Goal: Task Accomplishment & Management: Use online tool/utility

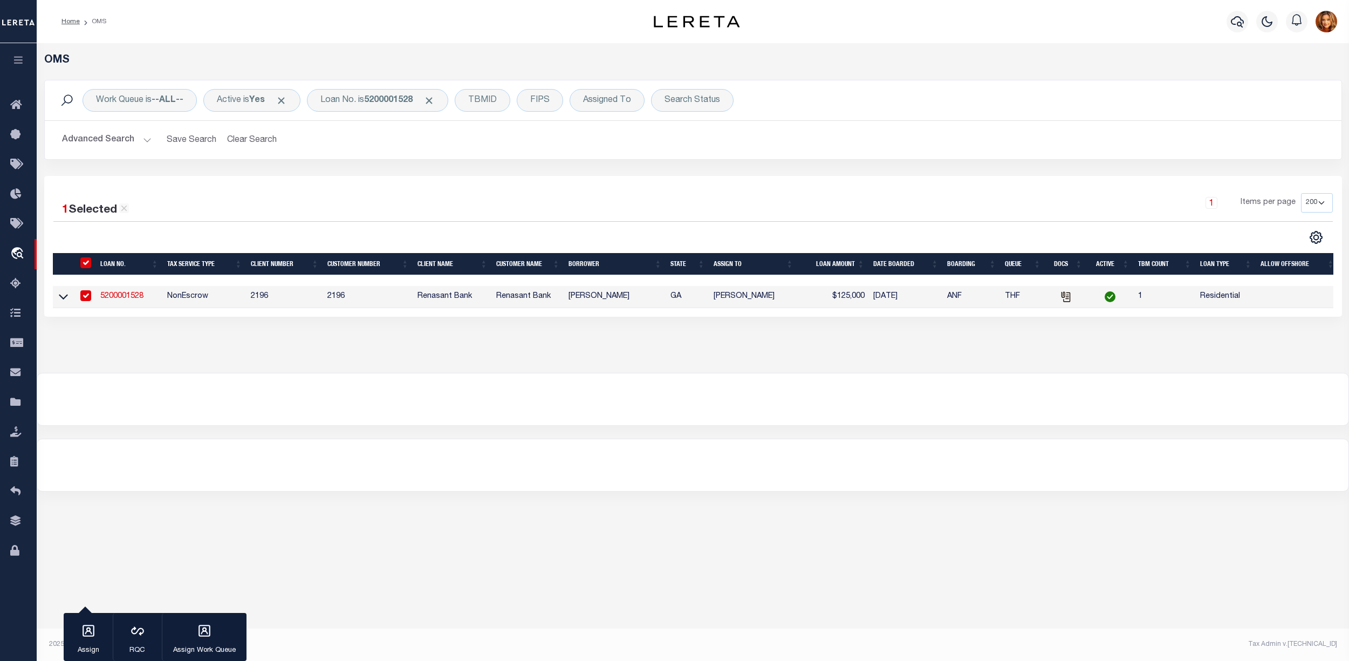
select select "200"
click at [229, 145] on button "Clear Search" at bounding box center [252, 139] width 59 height 21
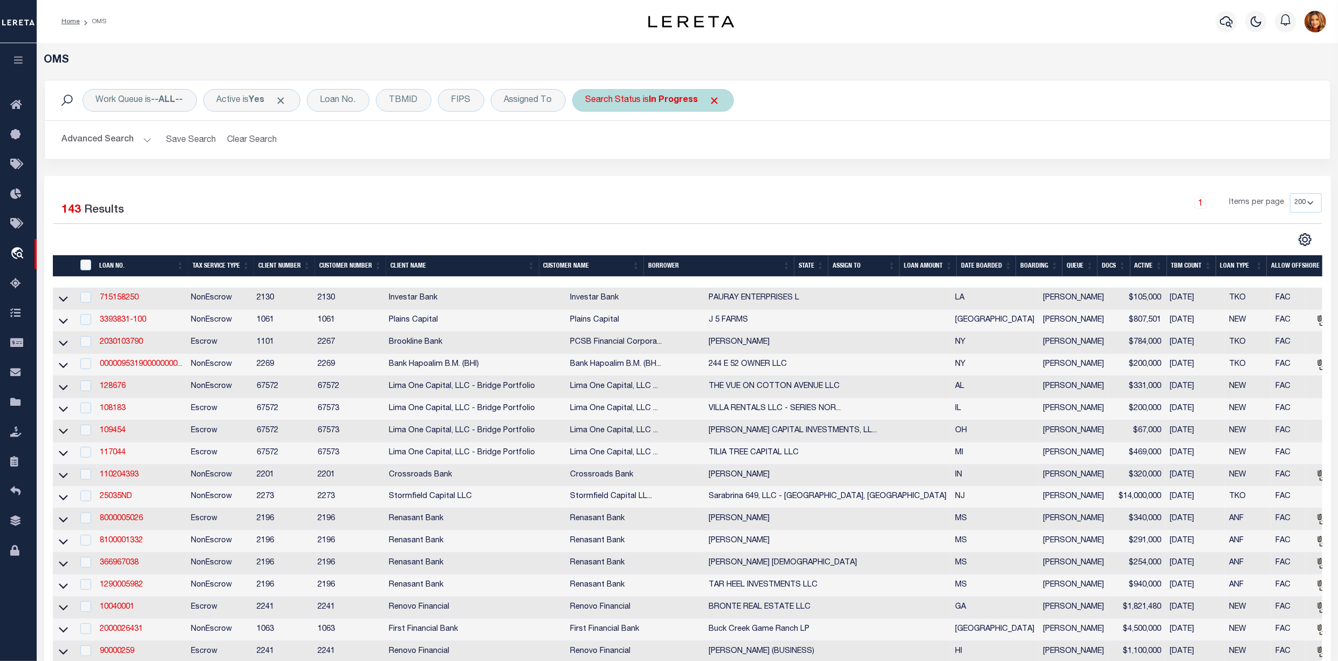
click at [664, 99] on b "In Progress" at bounding box center [673, 100] width 49 height 9
click at [612, 158] on select "Automated Search Bad Parcel Complete Duplicate Parcel High Dollar Reporting In …" at bounding box center [665, 153] width 159 height 20
select select "BP"
click at [590, 143] on select "Automated Search Bad Parcel Complete Duplicate Parcel High Dollar Reporting In …" at bounding box center [665, 153] width 159 height 20
click at [734, 178] on input "Apply" at bounding box center [729, 177] width 32 height 18
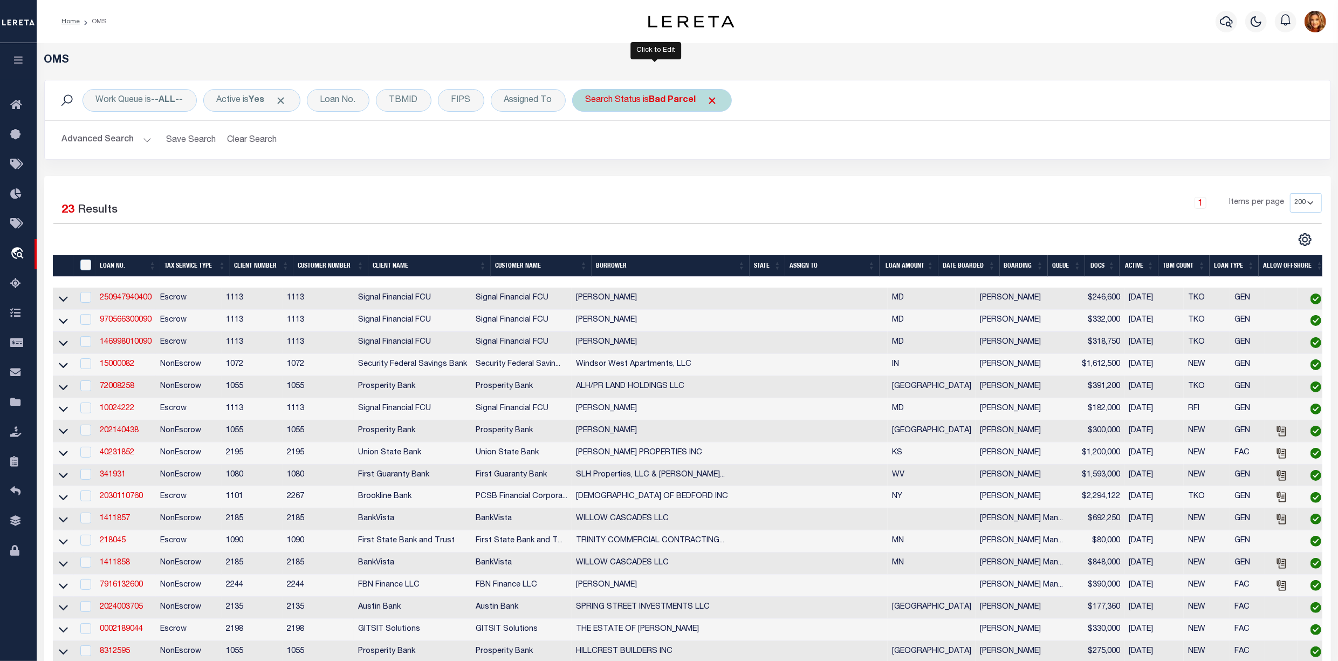
click at [674, 100] on b "Bad Parcel" at bounding box center [672, 100] width 47 height 9
click at [621, 155] on select "Automated Search Bad Parcel Complete Duplicate Parcel High Dollar Reporting In …" at bounding box center [665, 153] width 159 height 20
select select "QC"
click at [590, 143] on select "Automated Search Bad Parcel Complete Duplicate Parcel High Dollar Reporting In …" at bounding box center [665, 153] width 159 height 20
click at [736, 179] on input "Apply" at bounding box center [729, 177] width 32 height 18
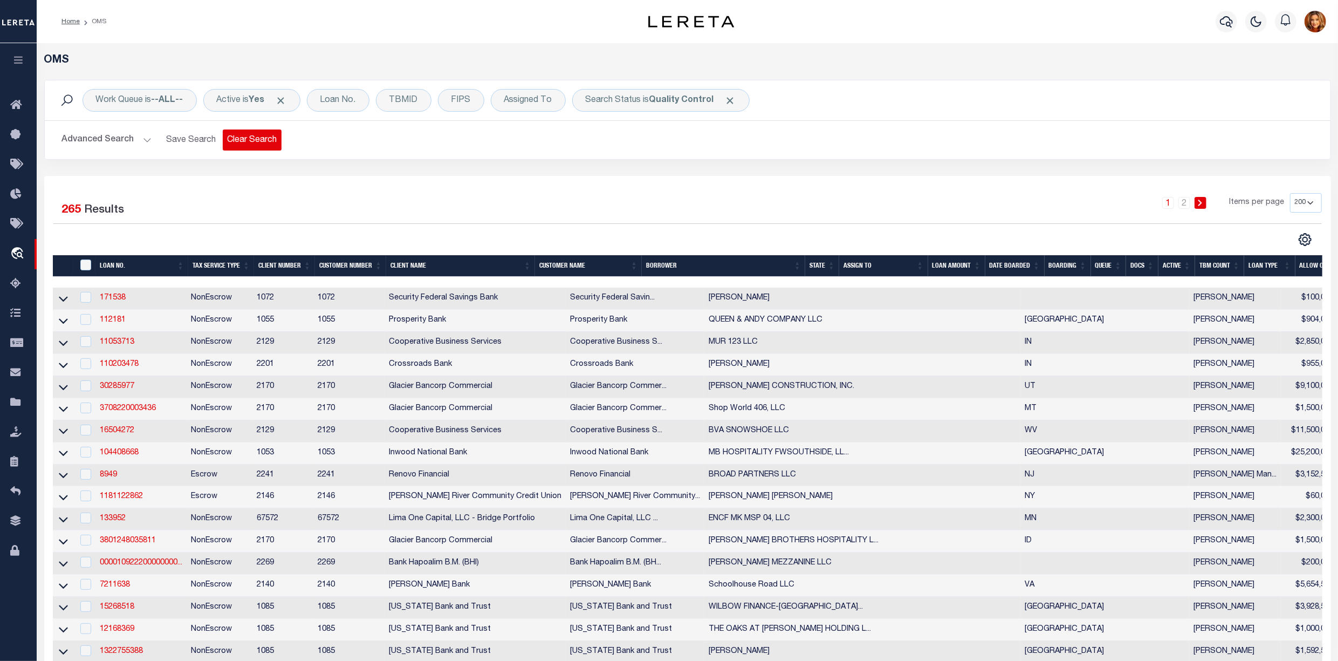
click at [244, 140] on button "Clear Search" at bounding box center [252, 139] width 59 height 21
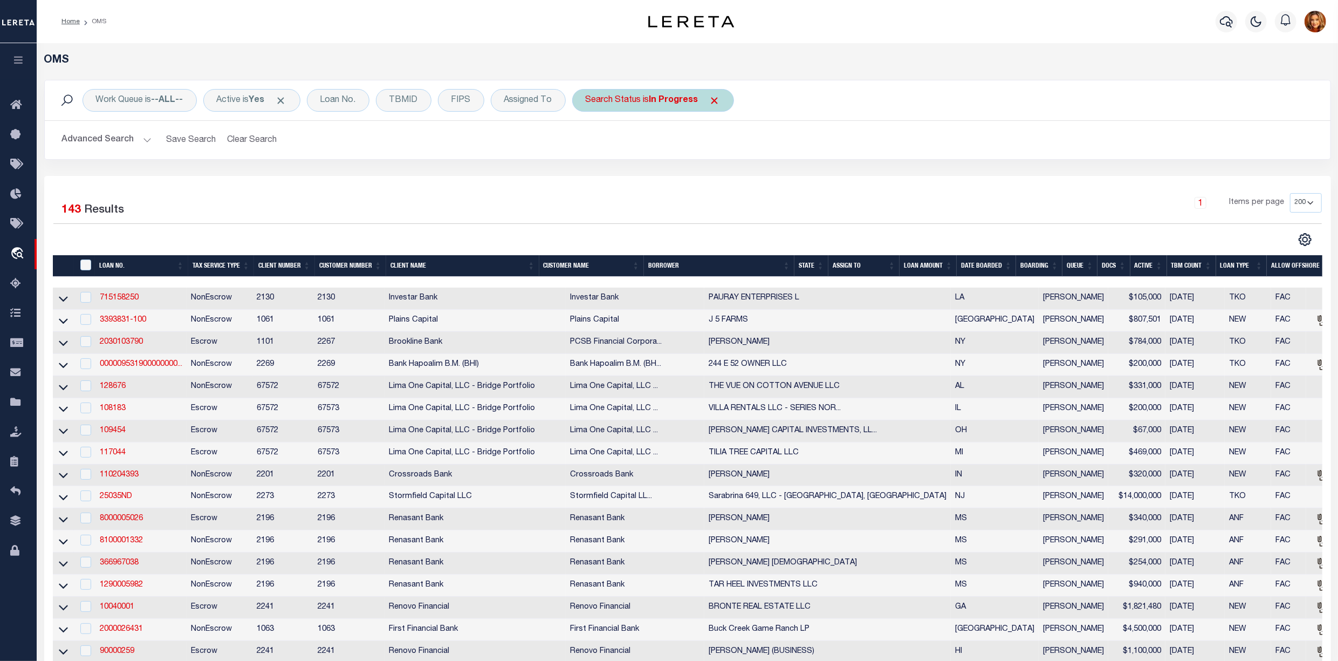
click at [680, 101] on b "In Progress" at bounding box center [673, 100] width 49 height 9
click at [606, 147] on select "Automated Search Bad Parcel Complete Duplicate Parcel High Dollar Reporting In …" at bounding box center [665, 153] width 159 height 20
select select "QC"
click at [590, 143] on select "Automated Search Bad Parcel Complete Duplicate Parcel High Dollar Reporting In …" at bounding box center [665, 153] width 159 height 20
click at [741, 176] on input "Apply" at bounding box center [729, 177] width 32 height 18
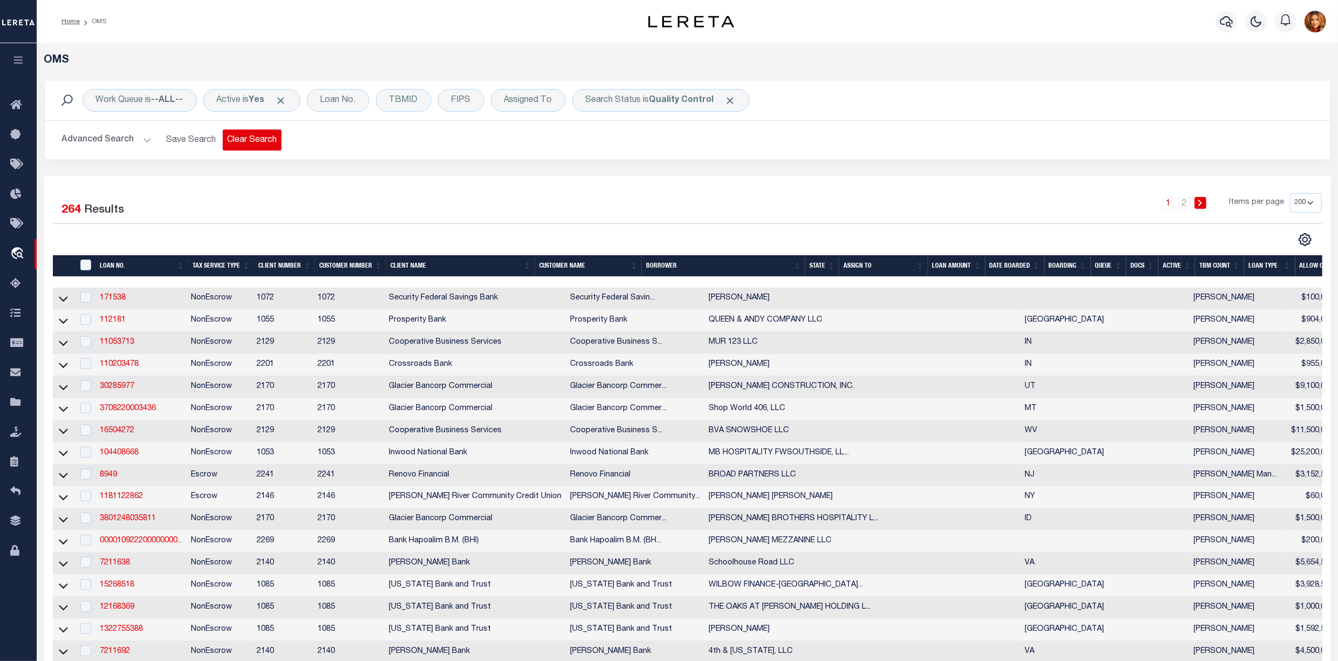
click at [251, 141] on button "Clear Search" at bounding box center [252, 139] width 59 height 21
click at [680, 100] on b "In Progress" at bounding box center [673, 100] width 49 height 9
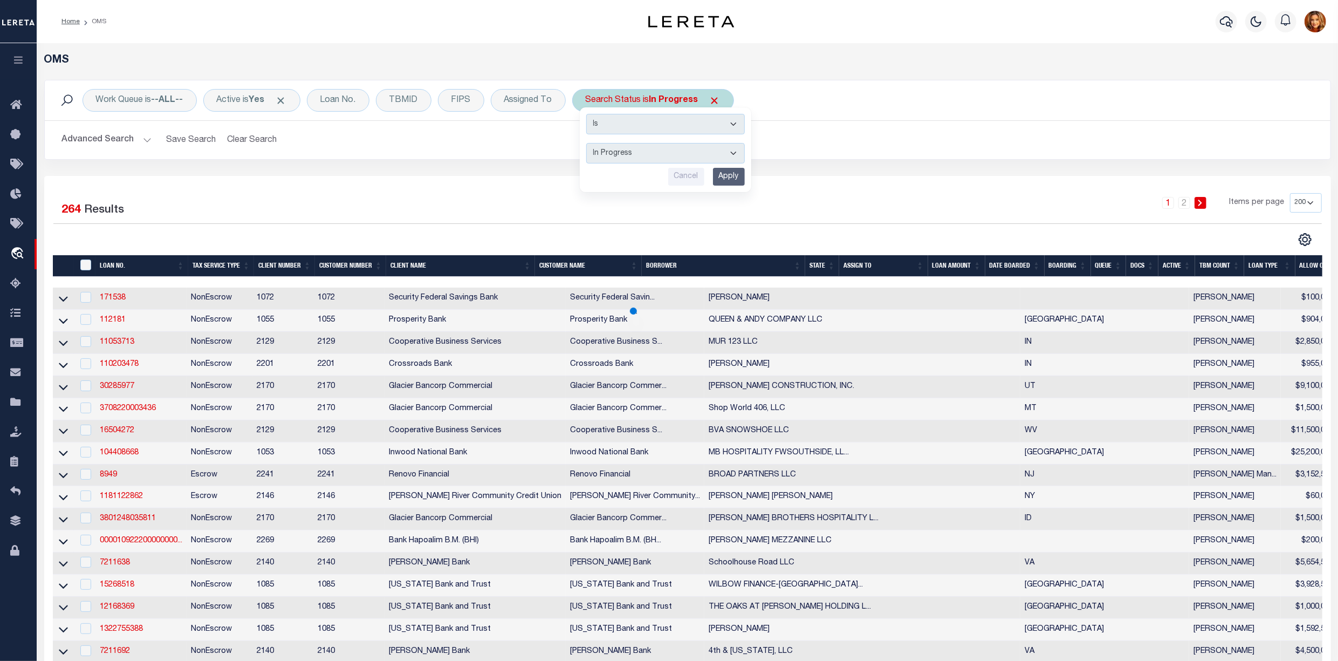
click at [612, 149] on select "Automated Search Bad Parcel Complete Duplicate Parcel High Dollar Reporting In …" at bounding box center [665, 153] width 159 height 20
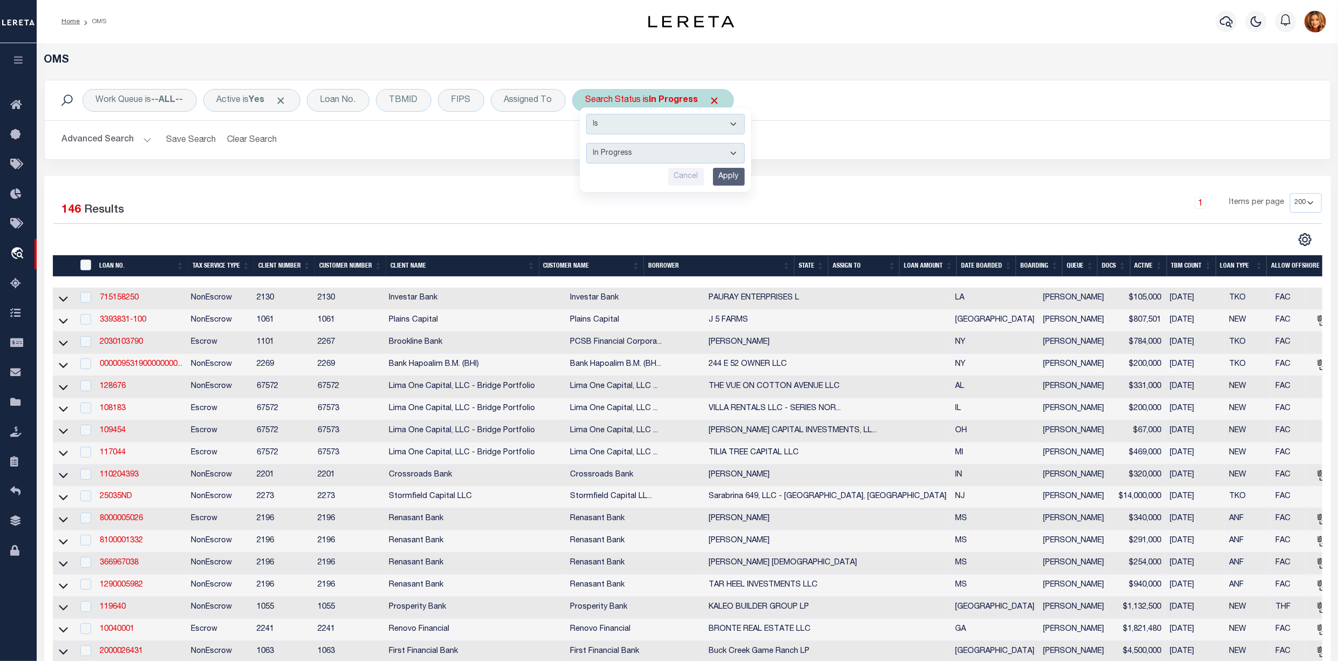
select select "QC"
click at [590, 143] on select "Automated Search Bad Parcel Complete Duplicate Parcel High Dollar Reporting In …" at bounding box center [665, 153] width 159 height 20
click at [721, 180] on input "Apply" at bounding box center [729, 177] width 32 height 18
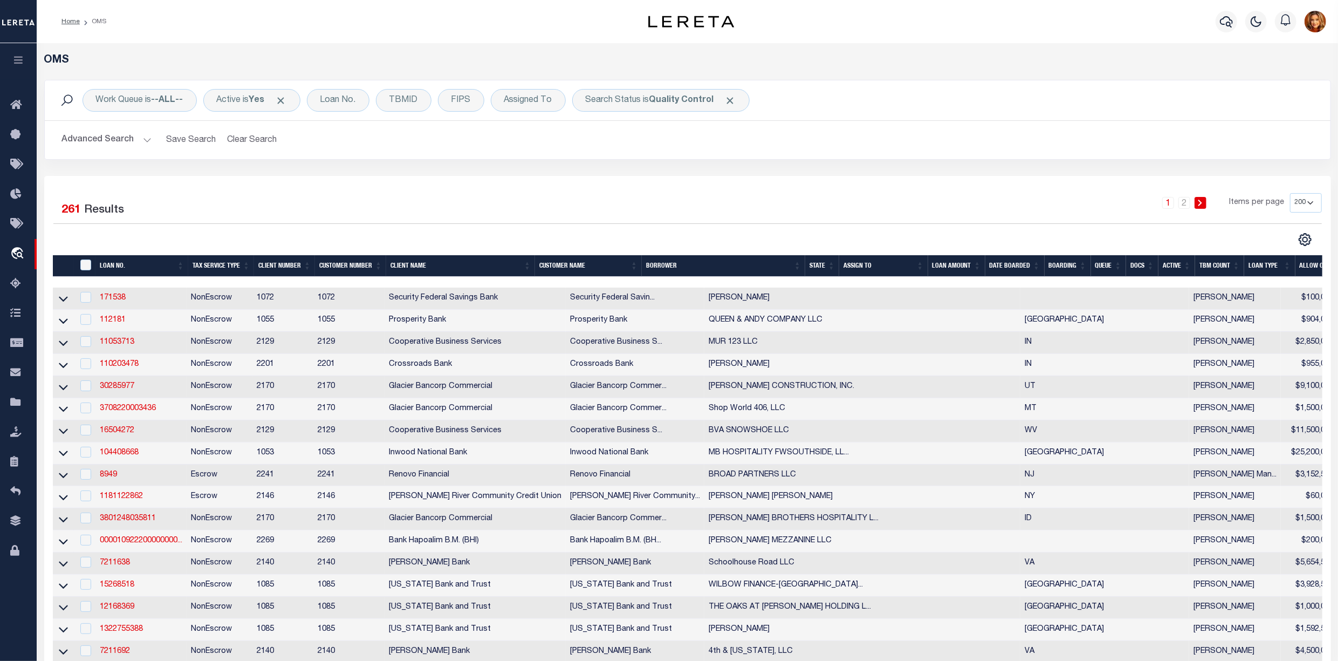
click at [114, 136] on button "Advanced Search" at bounding box center [107, 139] width 90 height 21
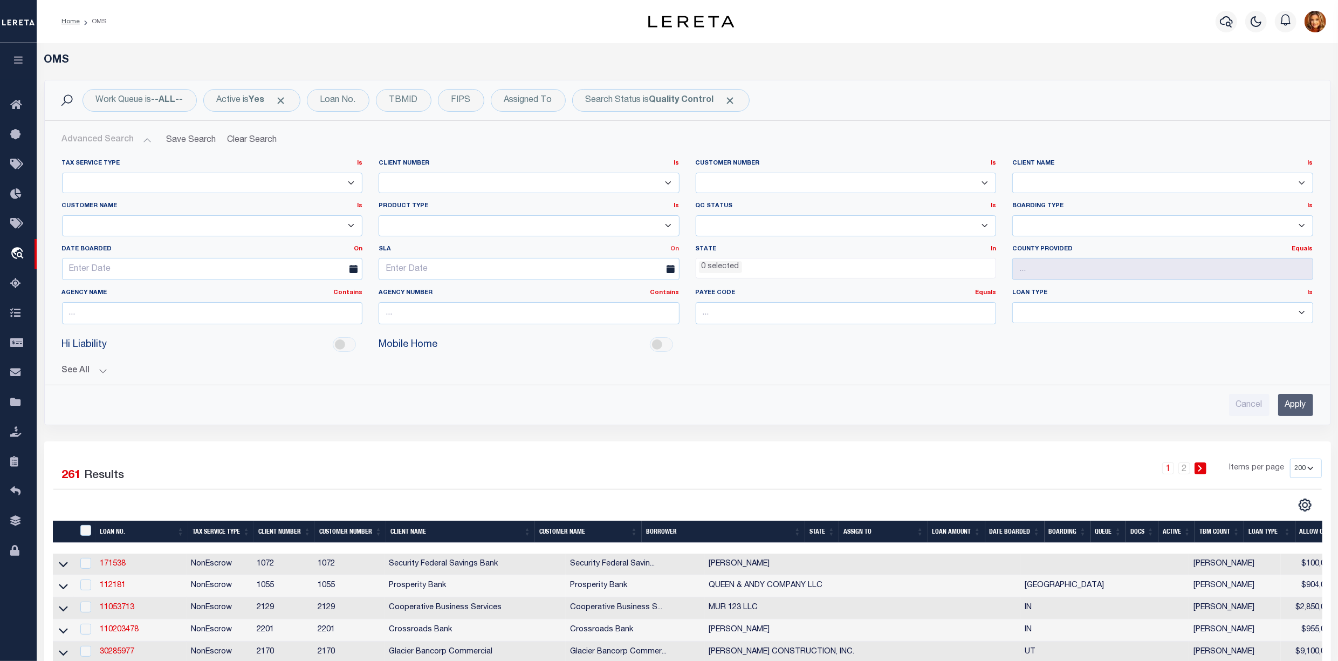
click at [672, 252] on link "On" at bounding box center [675, 249] width 9 height 6
click at [626, 294] on link "Before" at bounding box center [636, 293] width 85 height 16
click at [448, 277] on input "text" at bounding box center [529, 269] width 301 height 22
click at [417, 349] on span "8" at bounding box center [414, 352] width 21 height 21
click at [1297, 405] on input "Apply" at bounding box center [1295, 405] width 35 height 22
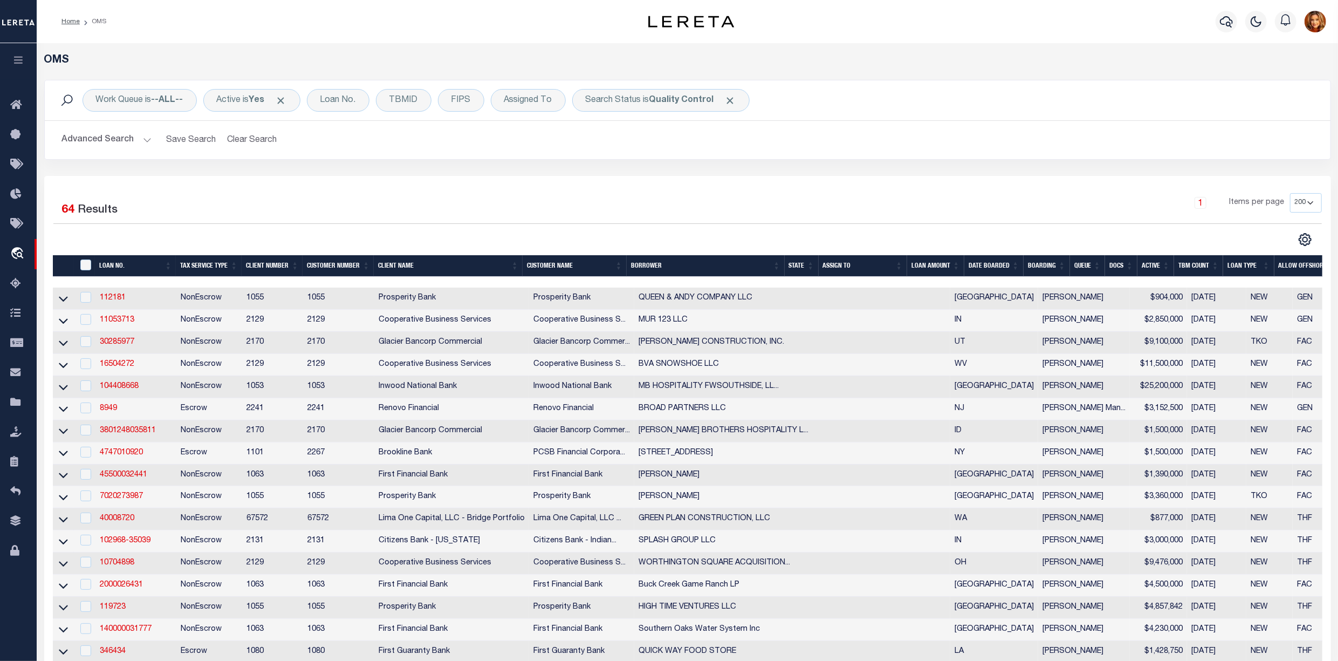
click at [108, 141] on button "Advanced Search" at bounding box center [107, 139] width 90 height 21
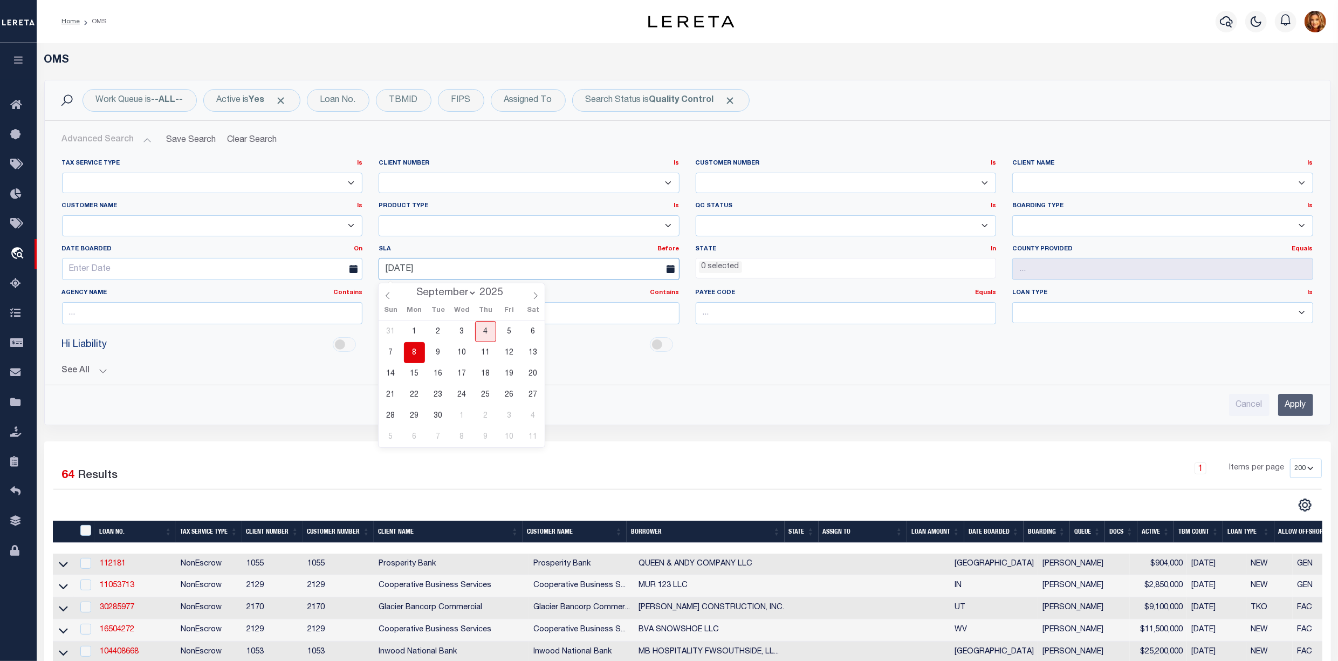
click at [408, 268] on input "[DATE]" at bounding box center [529, 269] width 301 height 22
click at [485, 354] on span "11" at bounding box center [485, 352] width 21 height 21
click at [1285, 408] on input "Apply" at bounding box center [1295, 405] width 35 height 22
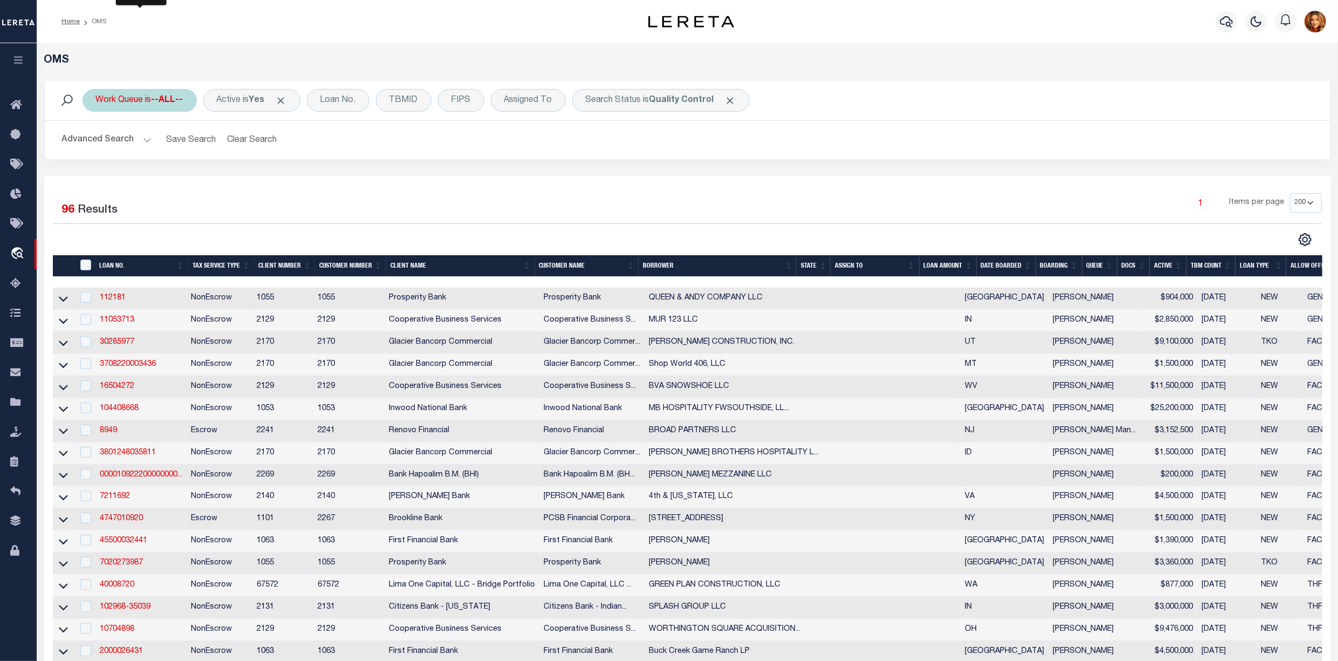
click at [149, 102] on div "Work Queue is --ALL--" at bounding box center [140, 100] width 114 height 23
click at [423, 230] on div "1 Selected 96 Results 1 Items per page 10 25 50 100 200" at bounding box center [688, 219] width 1286 height 53
click at [119, 134] on button "Advanced Search" at bounding box center [107, 139] width 90 height 21
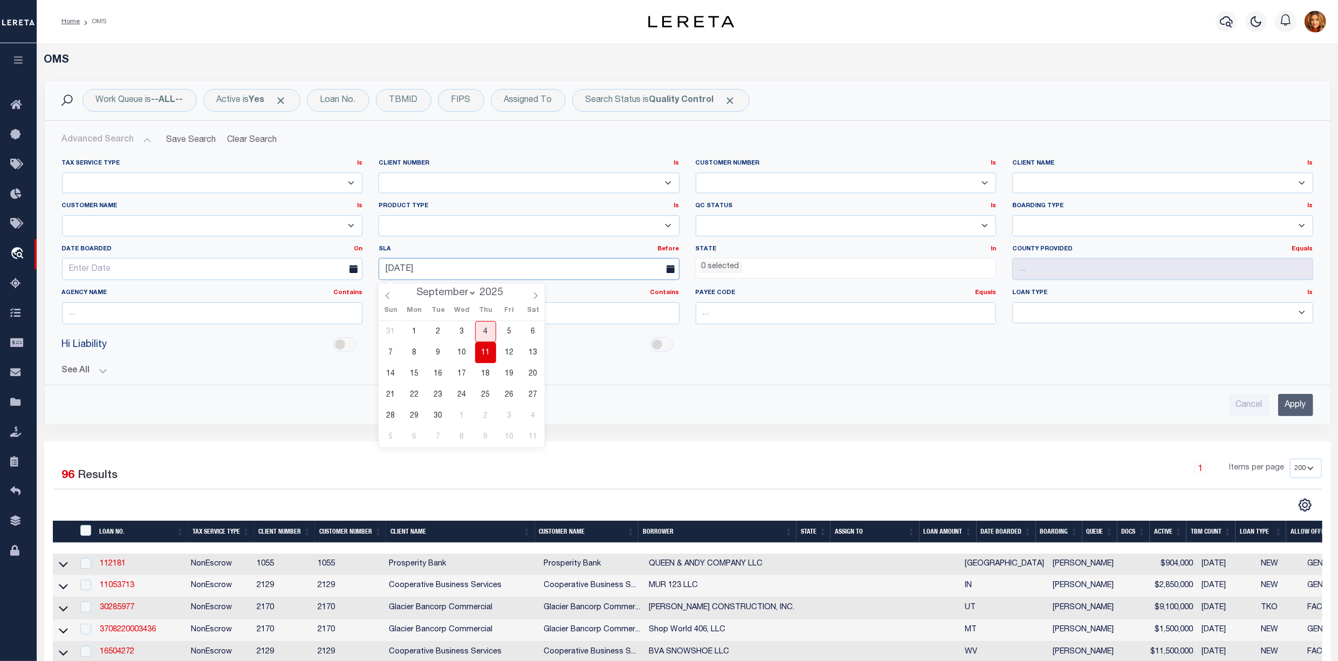
click at [421, 271] on input "[DATE]" at bounding box center [529, 269] width 301 height 22
click at [512, 354] on span "12" at bounding box center [509, 352] width 21 height 21
type input "[DATE]"
click at [1285, 412] on input "Apply" at bounding box center [1295, 405] width 35 height 22
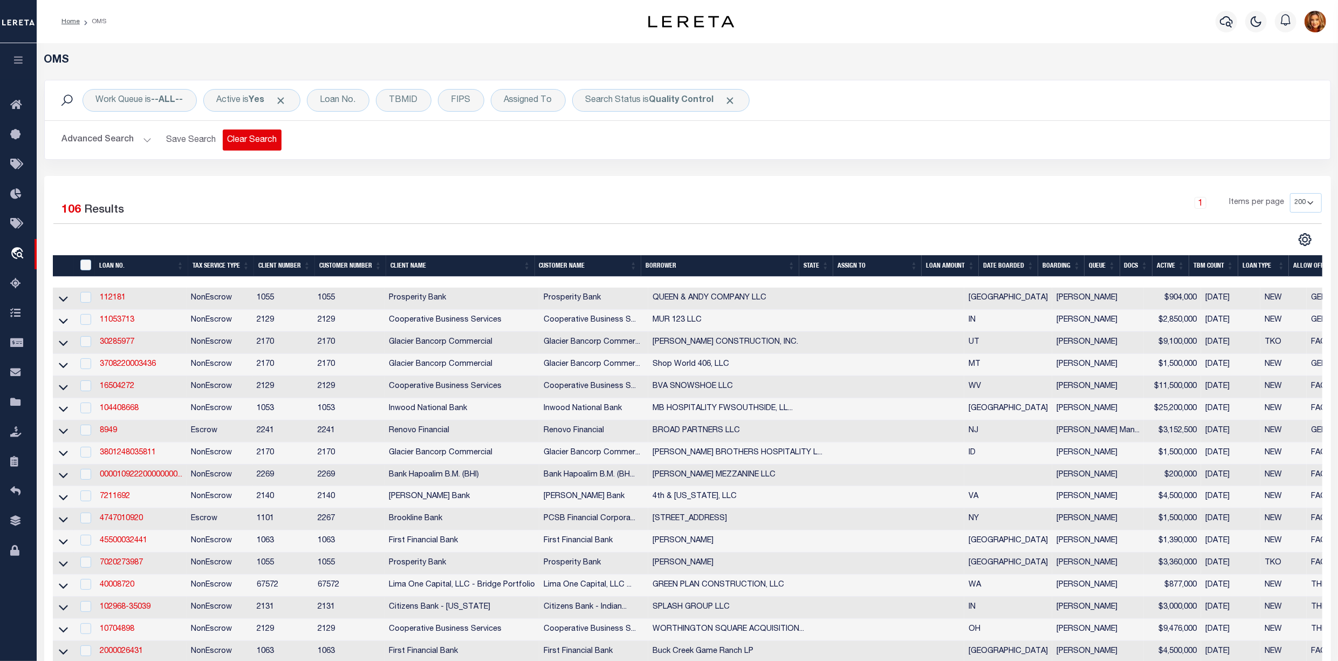
click at [237, 138] on button "Clear Search" at bounding box center [252, 139] width 59 height 21
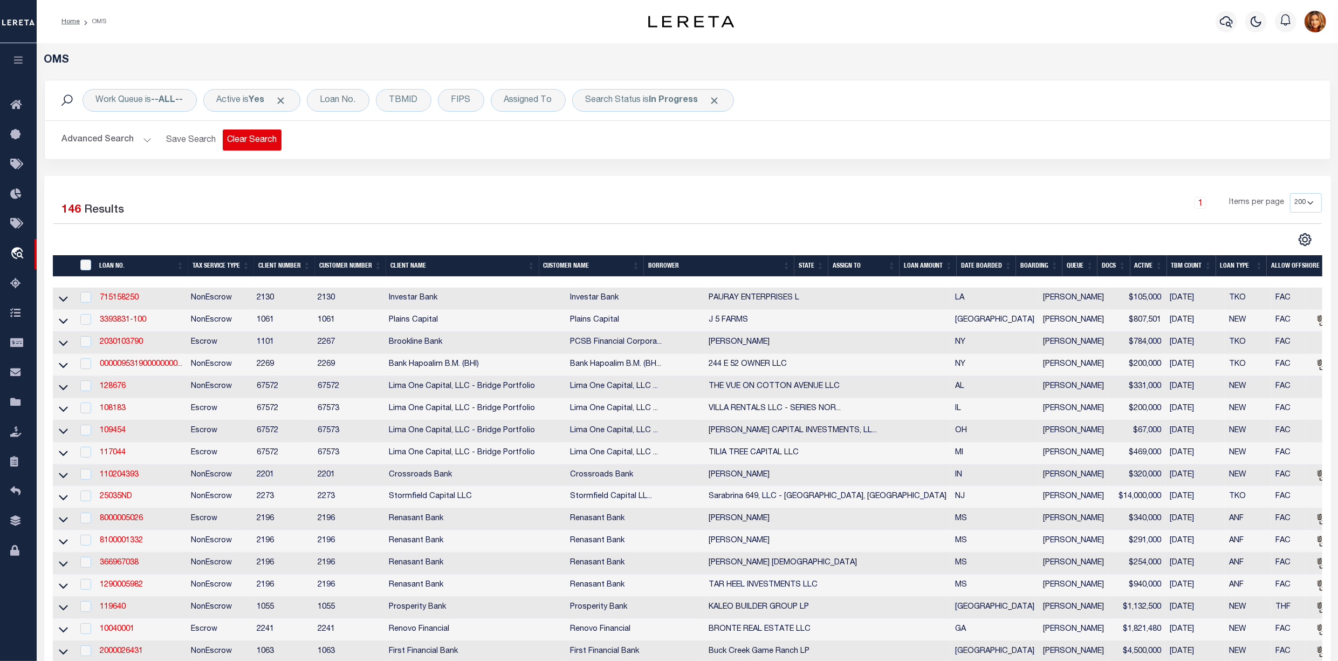
click at [257, 136] on button "Clear Search" at bounding box center [252, 139] width 59 height 21
click at [347, 100] on div "Loan No." at bounding box center [338, 100] width 63 height 23
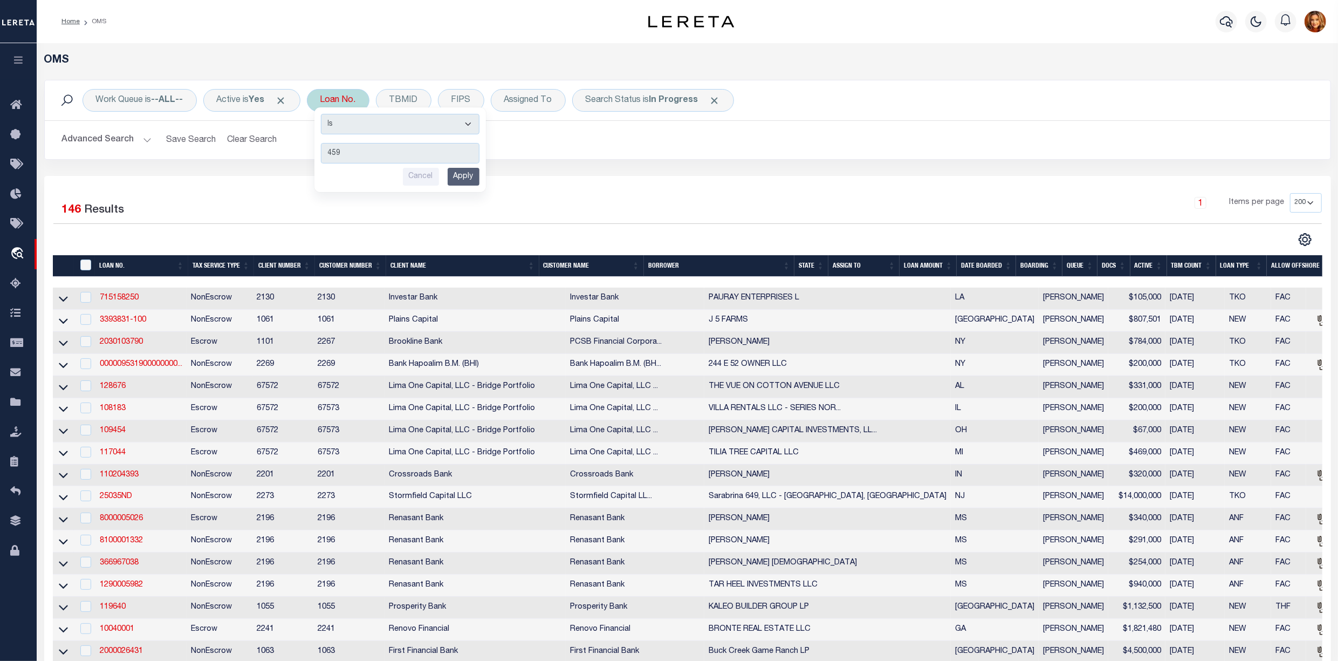
type input "4597"
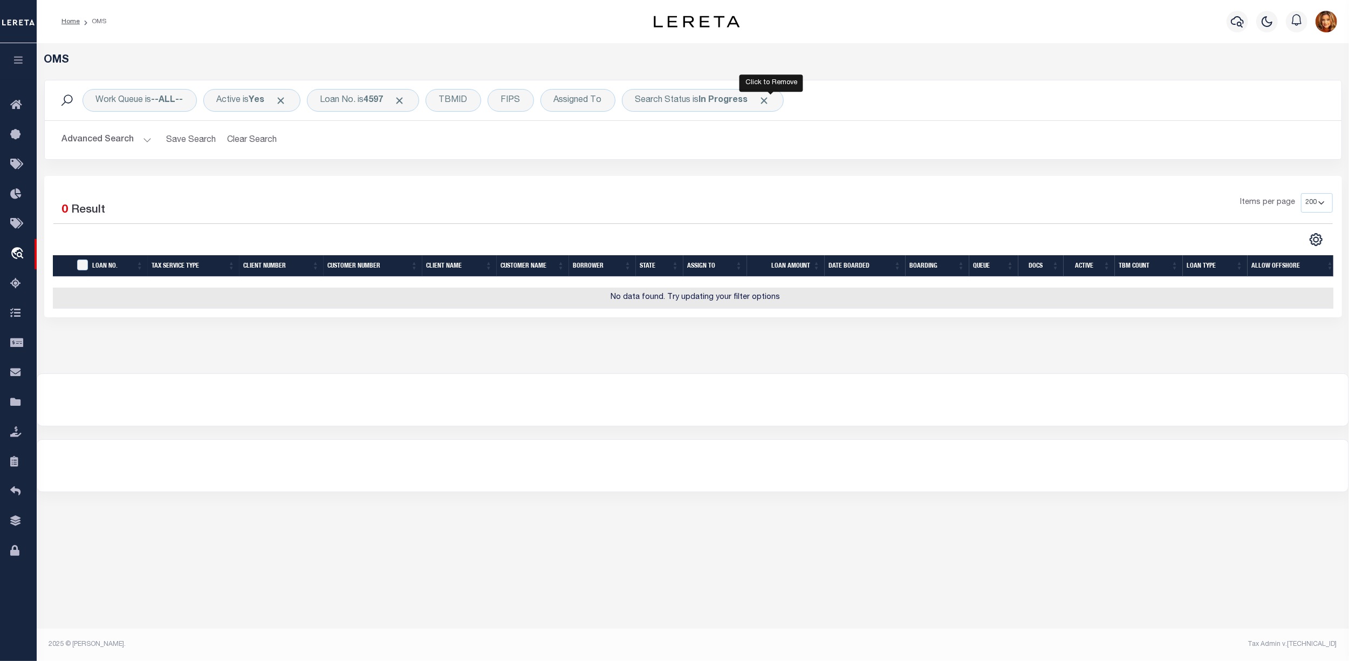
click at [766, 95] on span "Click to Remove" at bounding box center [764, 100] width 11 height 11
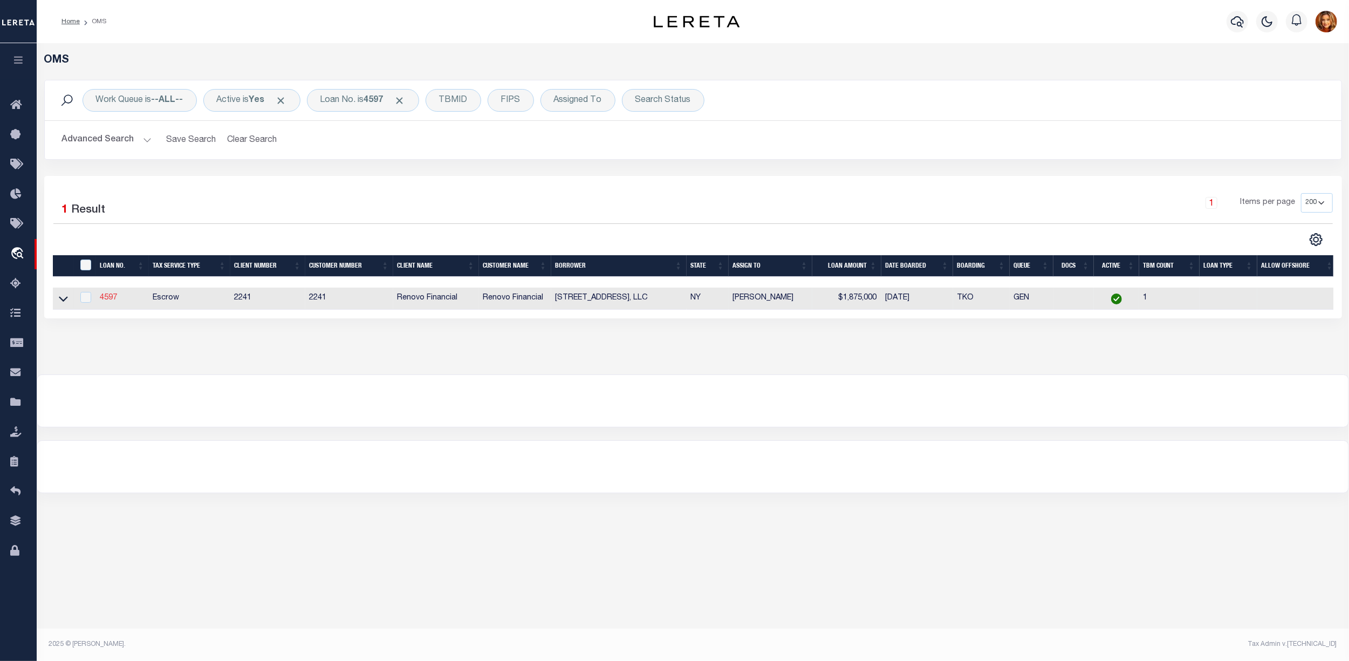
click at [105, 296] on link "4597" at bounding box center [108, 298] width 17 height 8
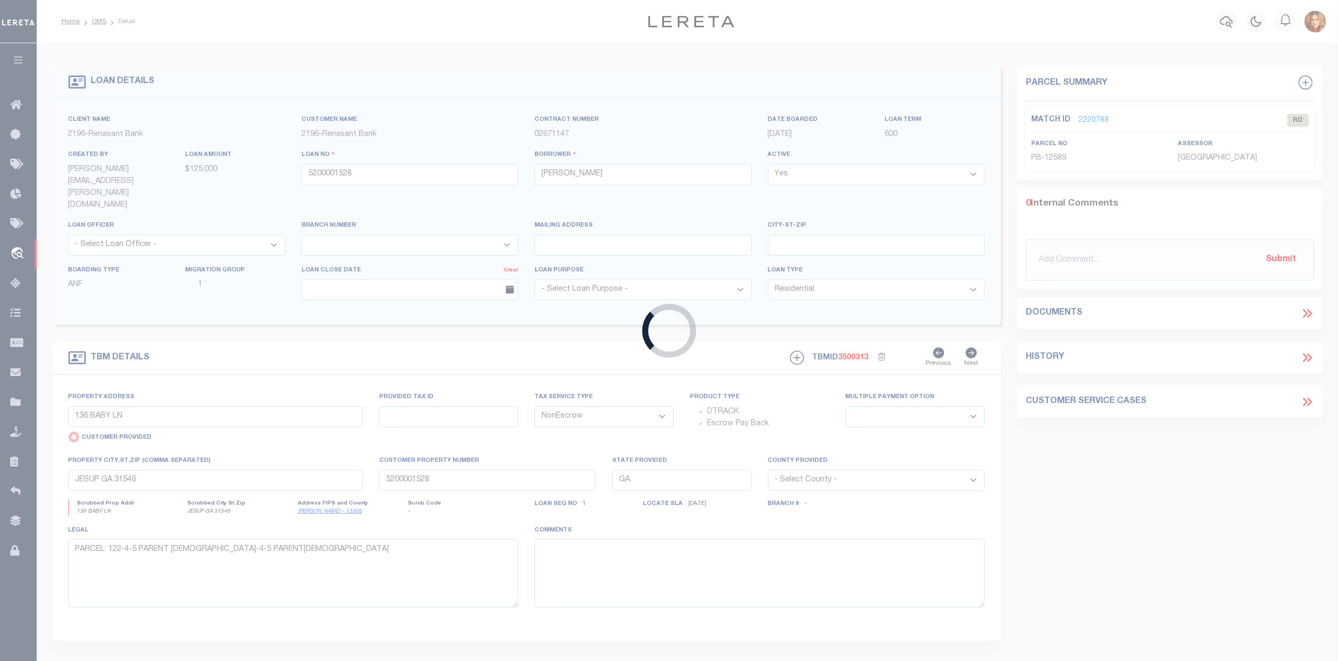
type input "4597"
type input "[STREET_ADDRESS], LLC"
select select
type input "[STREET_ADDRESS][PERSON_NAME]"
type input "[GEOGRAPHIC_DATA]"
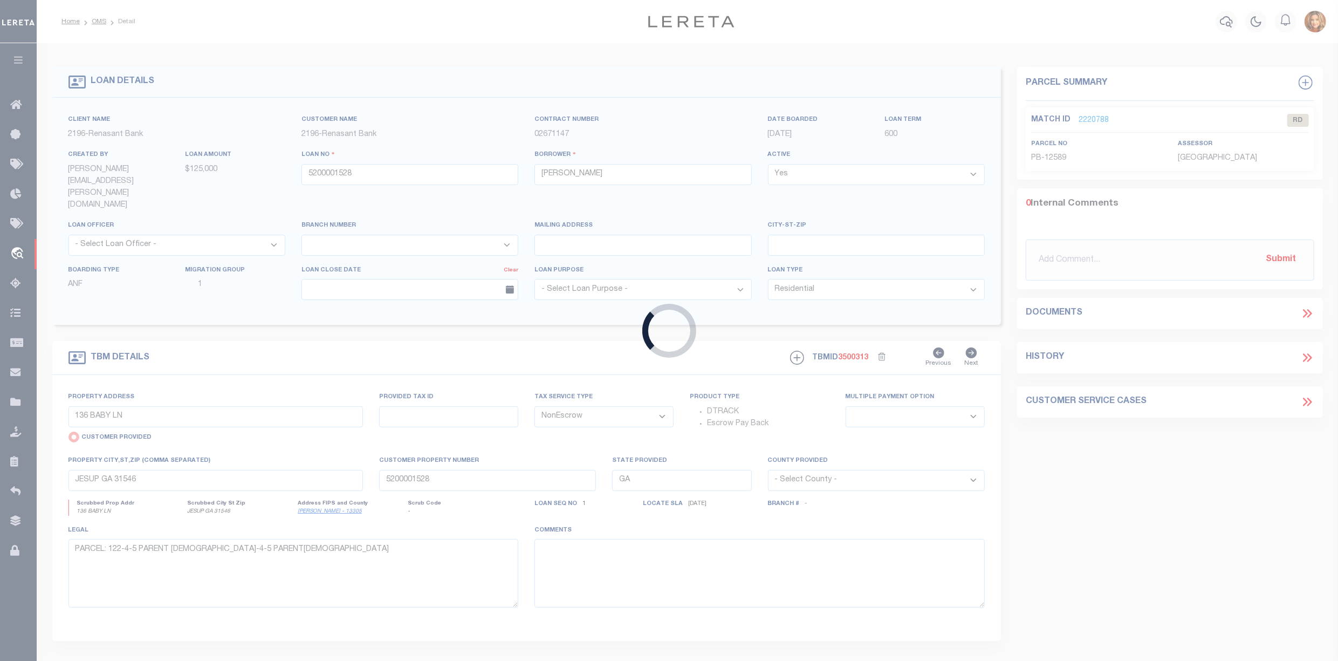
select select
select select "Escrow"
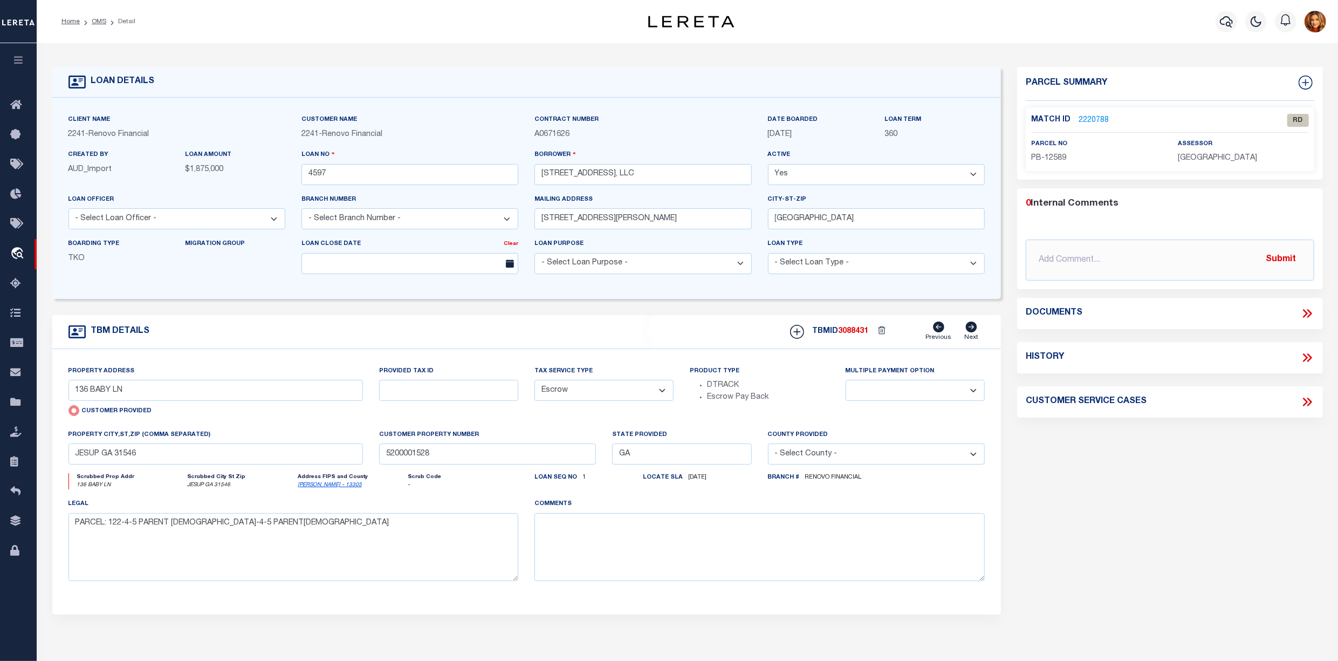
type input "[STREET_ADDRESS]"
radio input "false"
type input "Section 59 Block 190 Lot 246"
type input "[GEOGRAPHIC_DATA]"
type input "a0k2L00001VJlU7"
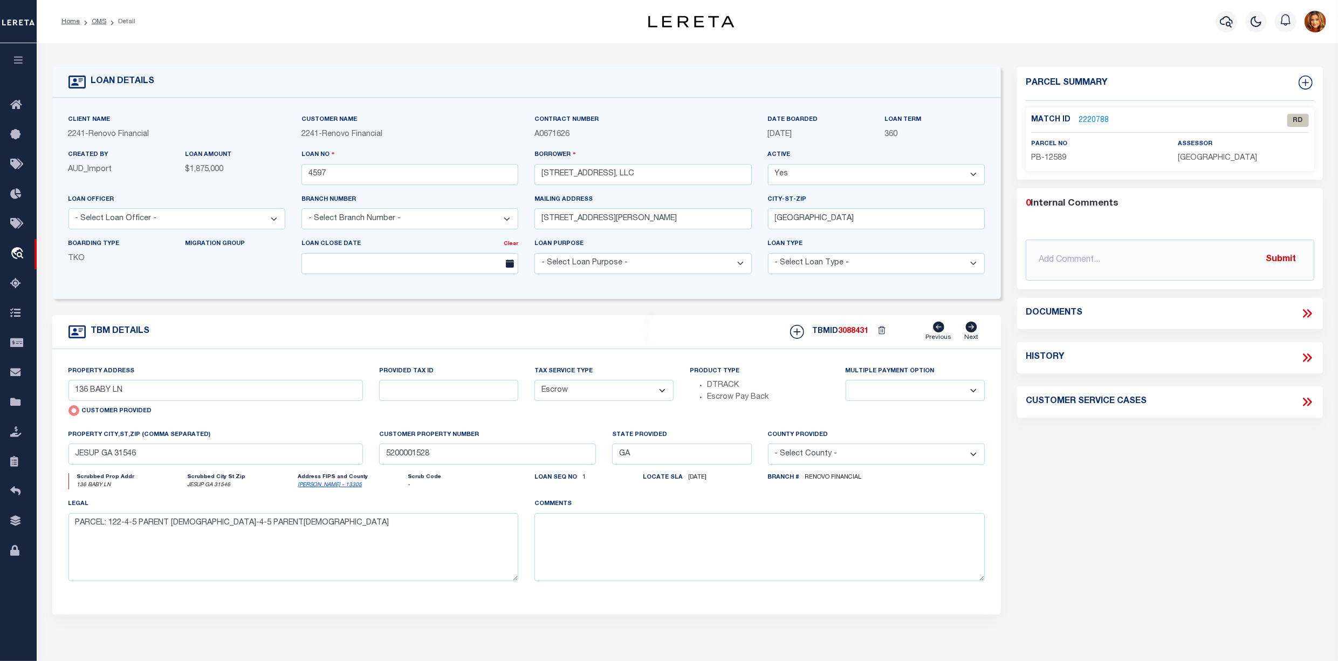
type input "NY"
select select
select select "25066"
select select
click at [1305, 361] on icon at bounding box center [1307, 358] width 14 height 14
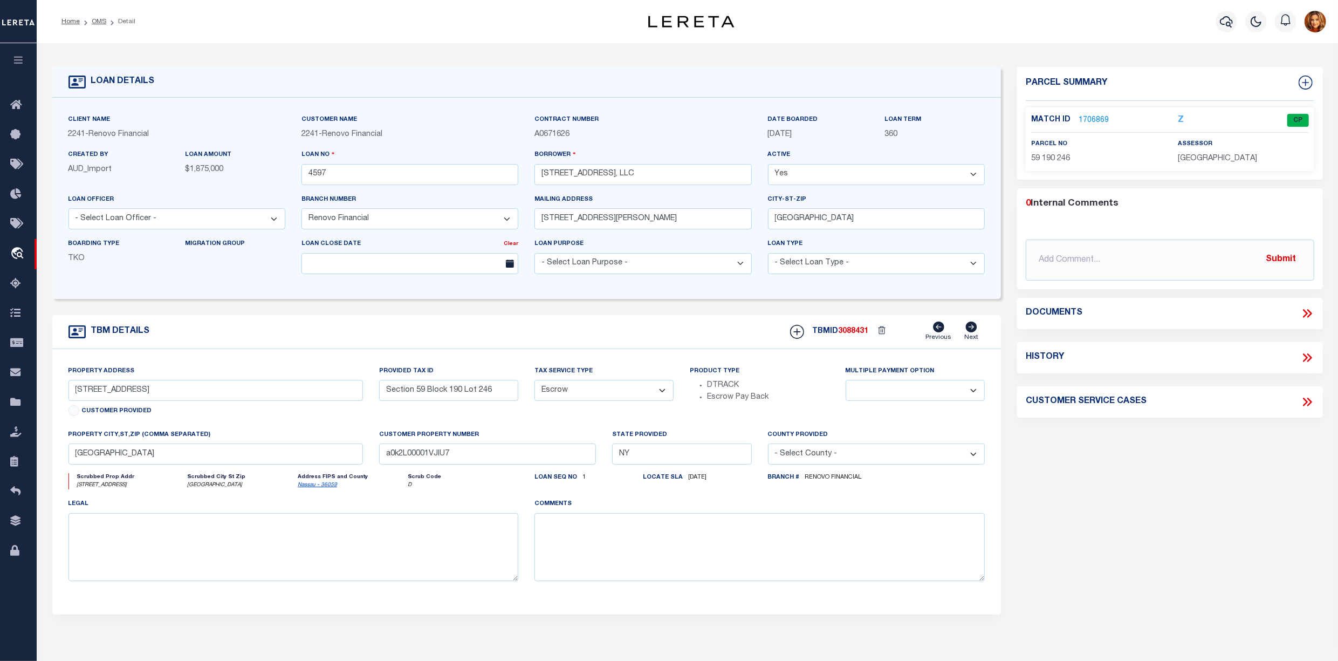
select select "100"
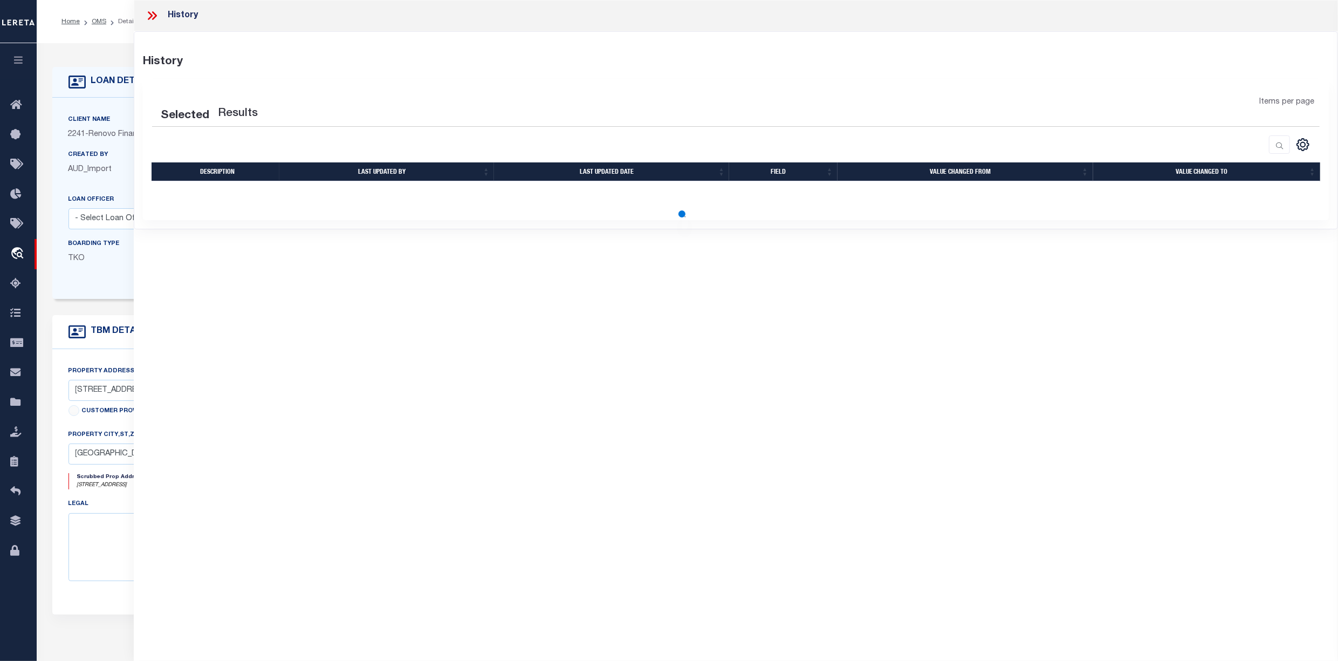
select select "100"
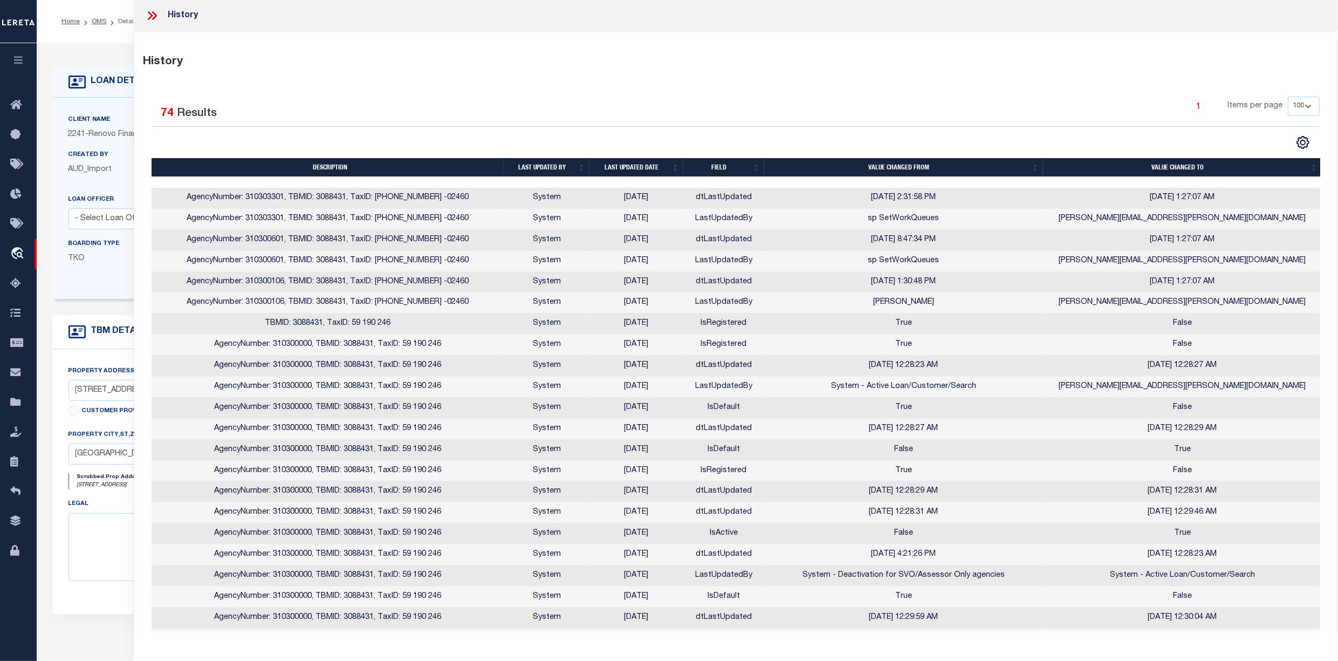
click at [154, 13] on icon at bounding box center [154, 15] width 5 height 9
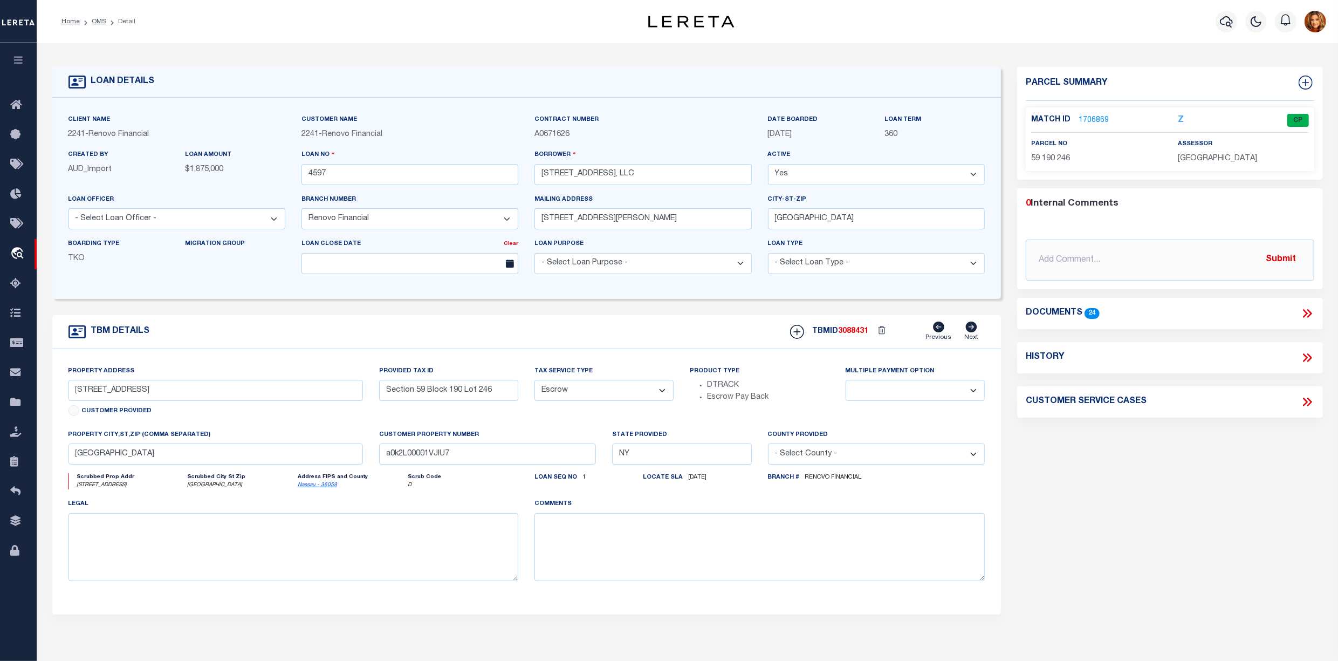
click at [1307, 363] on icon at bounding box center [1307, 358] width 14 height 14
select select "100"
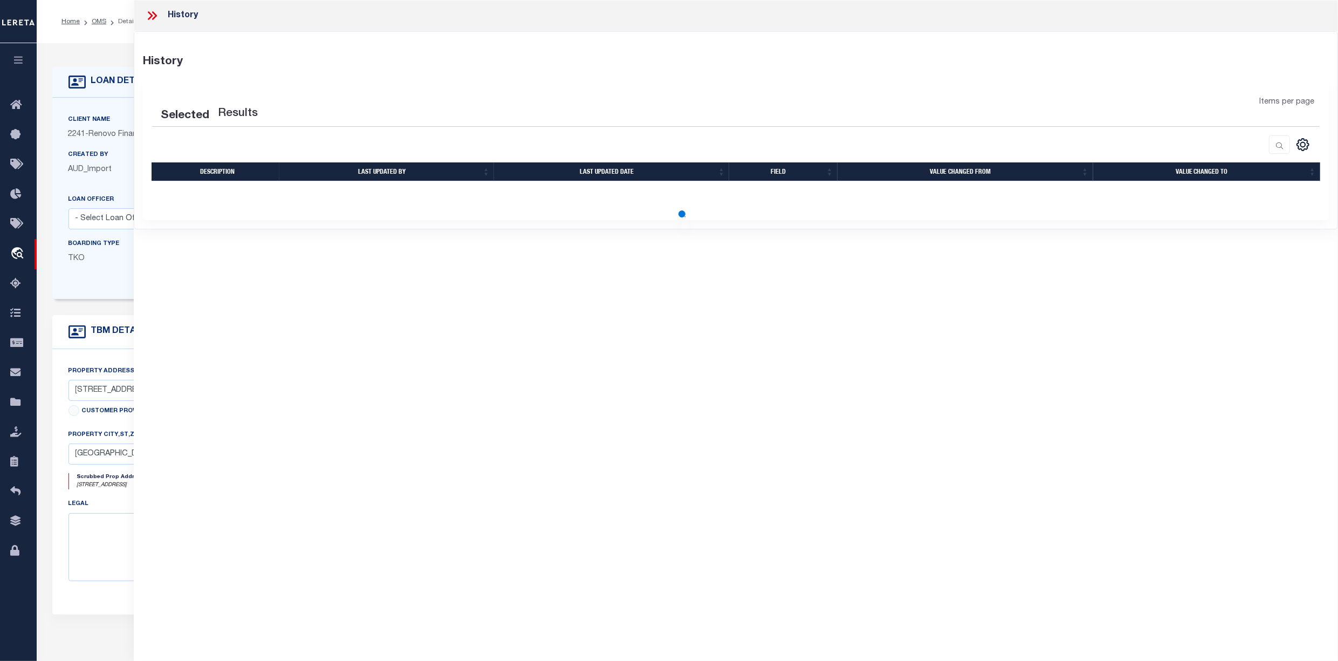
select select "100"
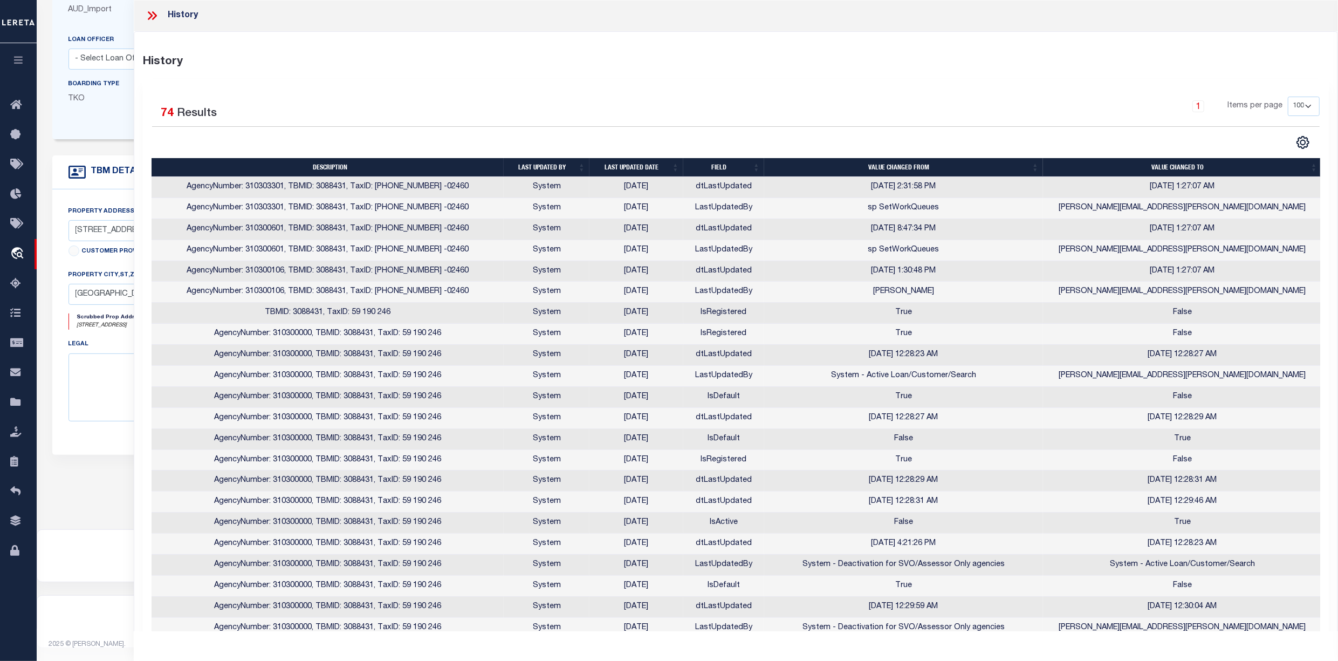
click at [717, 172] on th "Field" at bounding box center [723, 167] width 81 height 19
click at [719, 167] on th "Field" at bounding box center [723, 167] width 81 height 19
click at [719, 170] on th "Field" at bounding box center [723, 167] width 81 height 19
drag, startPoint x: 721, startPoint y: 176, endPoint x: 718, endPoint y: 169, distance: 7.3
click at [721, 174] on th "Field" at bounding box center [723, 167] width 81 height 19
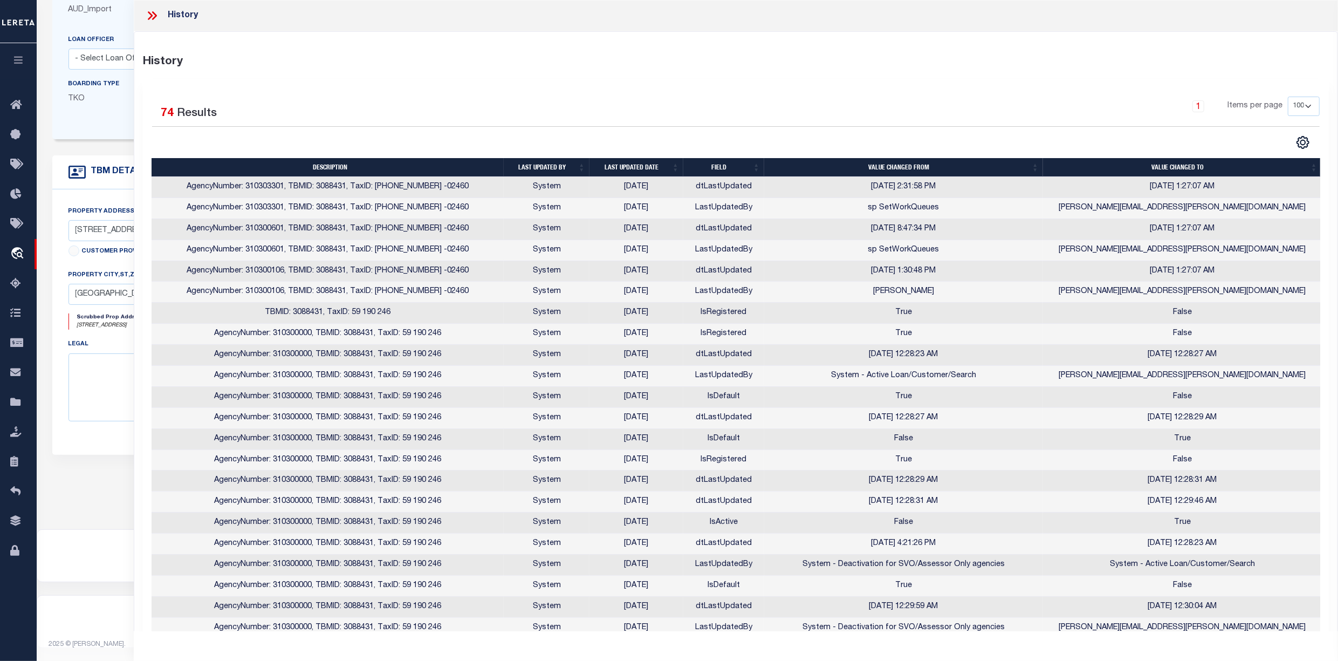
click at [718, 169] on th "Field" at bounding box center [723, 167] width 81 height 19
click at [901, 169] on th "Value changed from" at bounding box center [903, 167] width 279 height 19
click at [641, 167] on th "Last updated date" at bounding box center [637, 167] width 94 height 19
click at [544, 166] on th "Last updated by" at bounding box center [547, 167] width 86 height 19
click at [716, 169] on th "Field" at bounding box center [723, 167] width 81 height 19
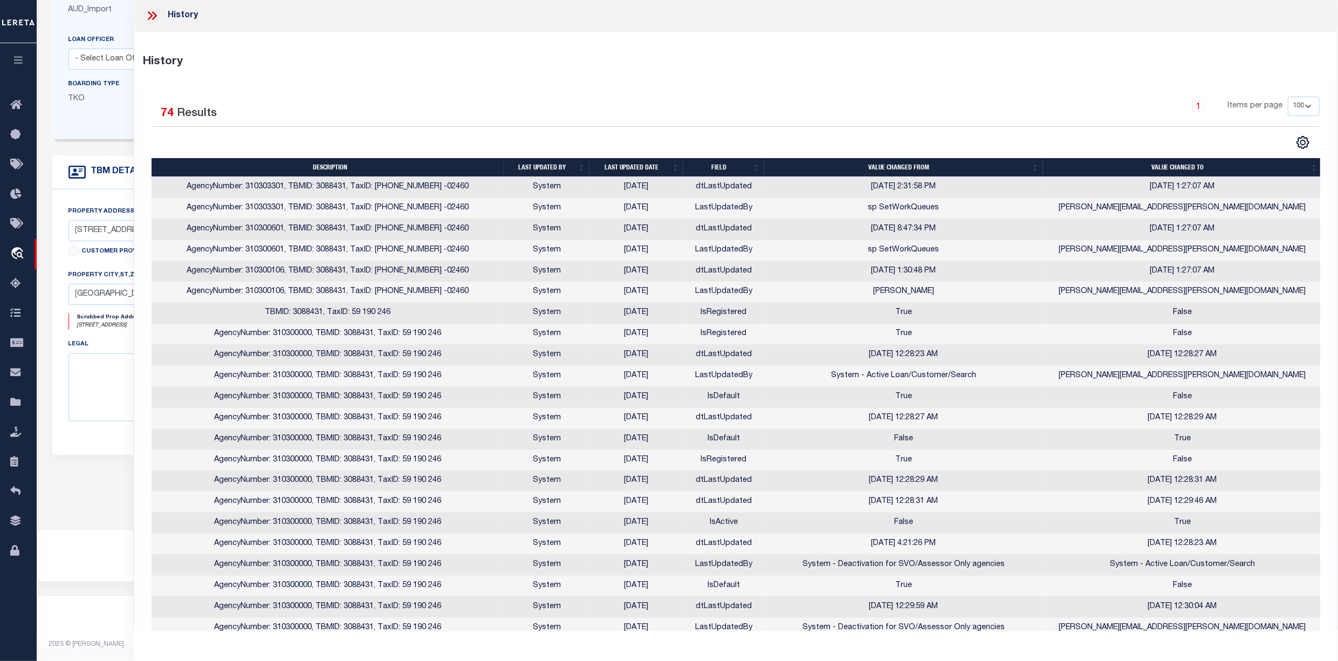
click at [723, 169] on th "Field" at bounding box center [723, 167] width 81 height 19
click at [714, 173] on th "Field" at bounding box center [723, 167] width 81 height 19
click at [717, 166] on th "Field" at bounding box center [723, 167] width 81 height 19
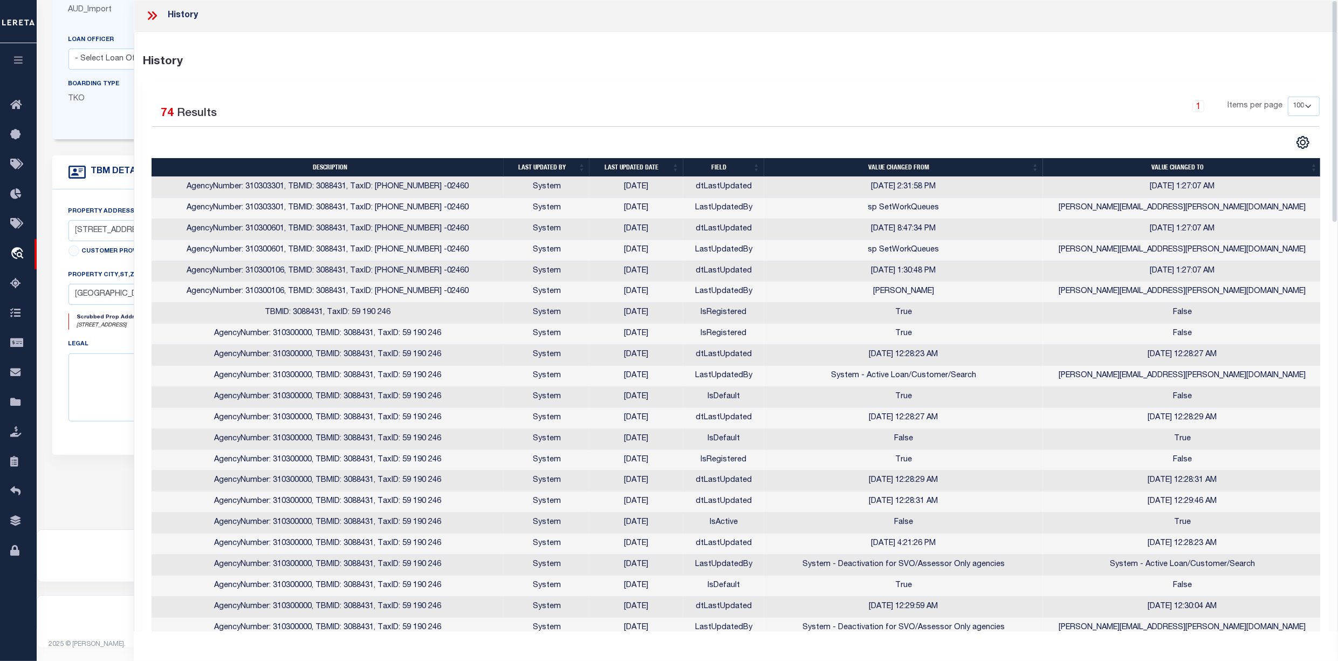
click at [147, 18] on icon at bounding box center [152, 16] width 14 height 14
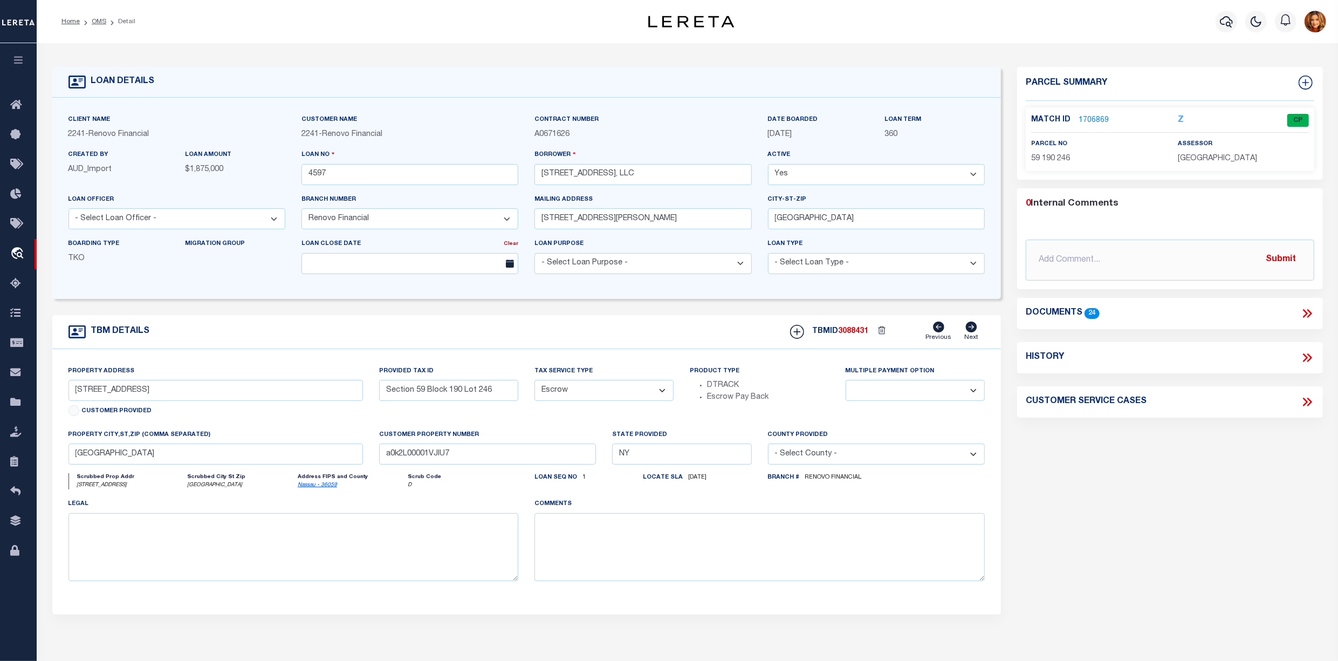
click at [1306, 357] on icon at bounding box center [1305, 357] width 5 height 9
select select "100"
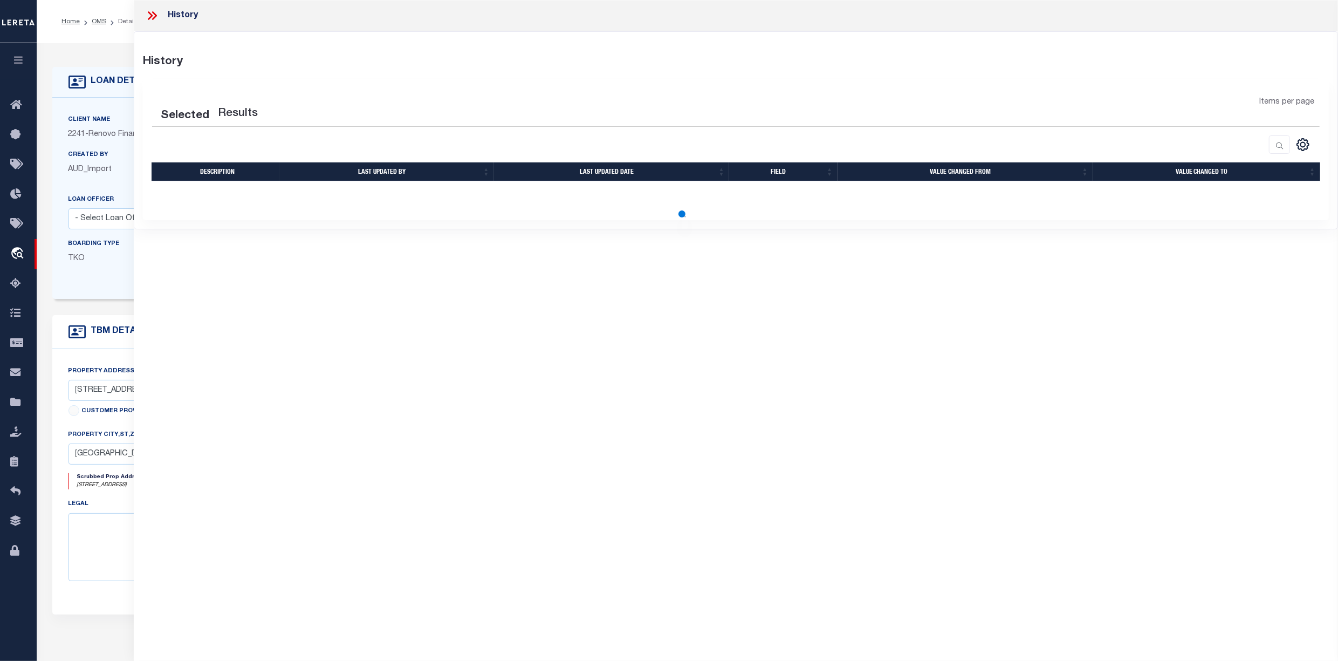
select select "100"
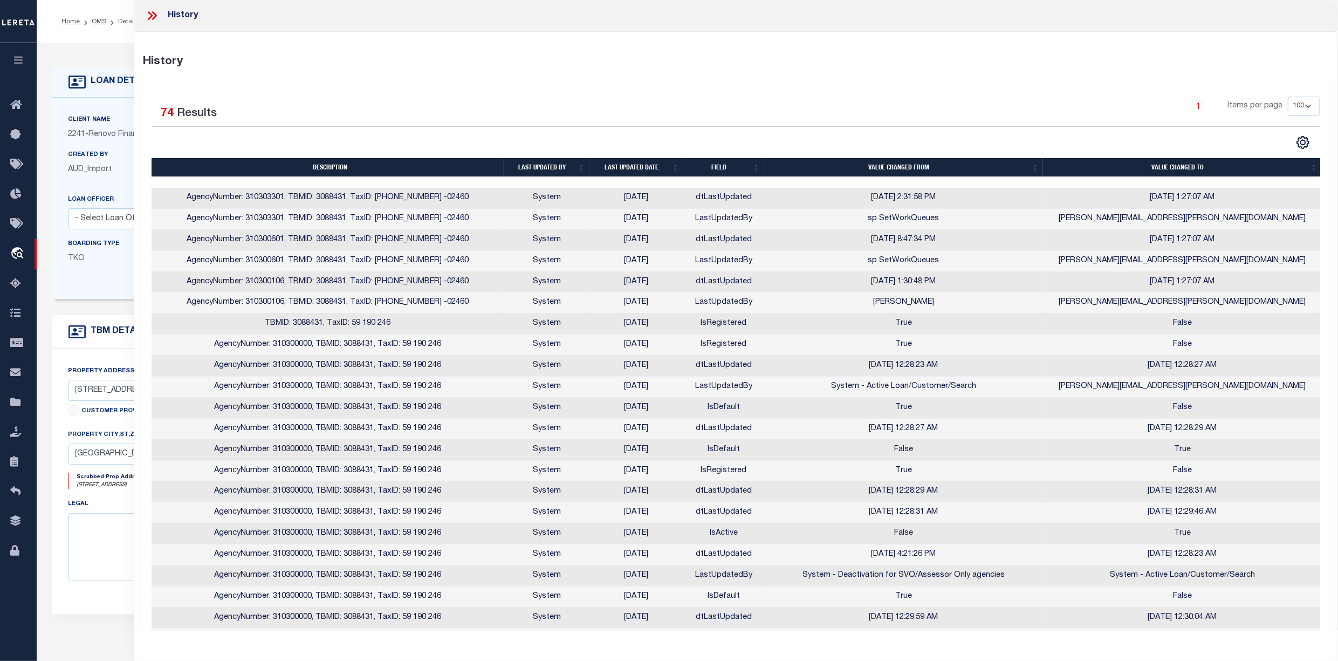
click at [109, 45] on div "LOAN DETAILS Client Name 2241" at bounding box center [687, 366] width 1301 height 646
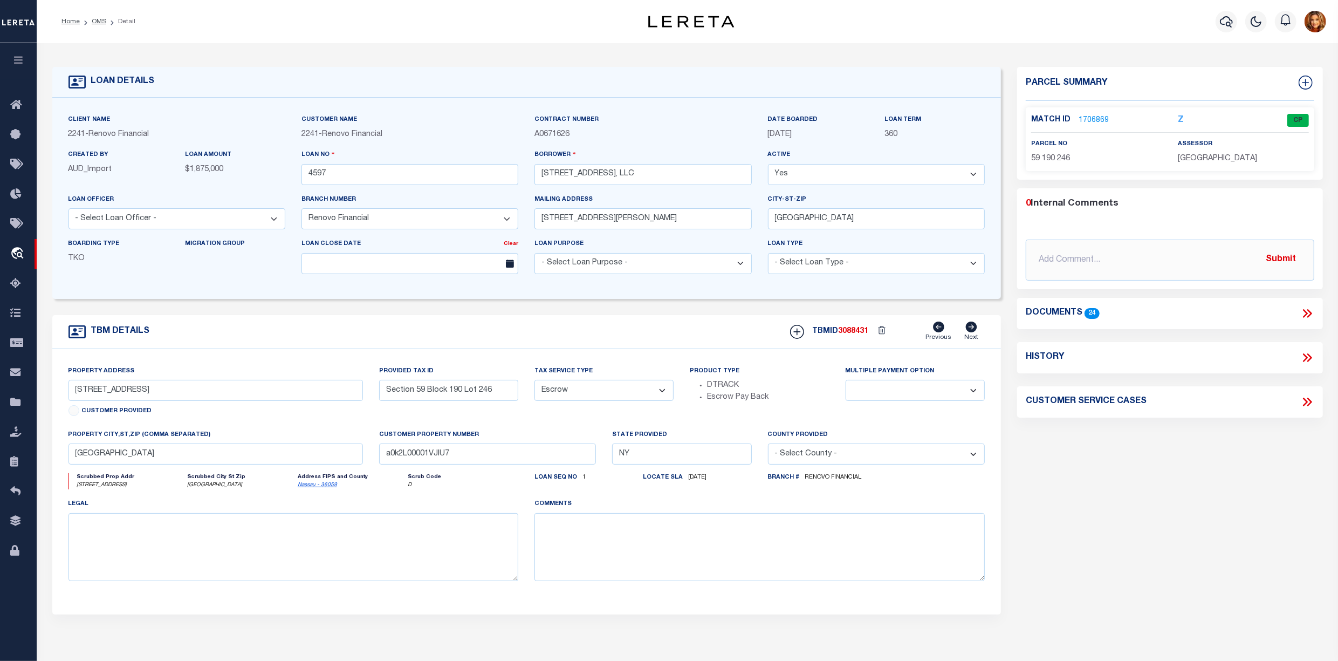
click at [1100, 118] on link "1706869" at bounding box center [1094, 120] width 30 height 11
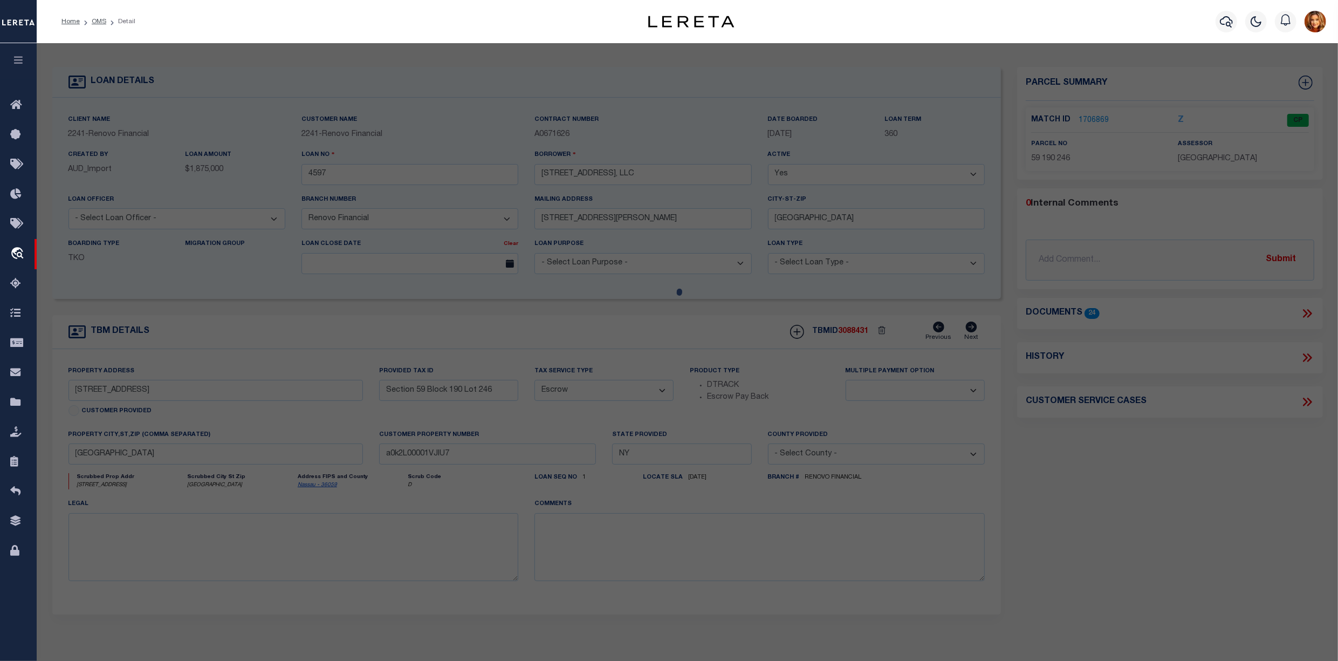
select select "AS"
select select
checkbox input "false"
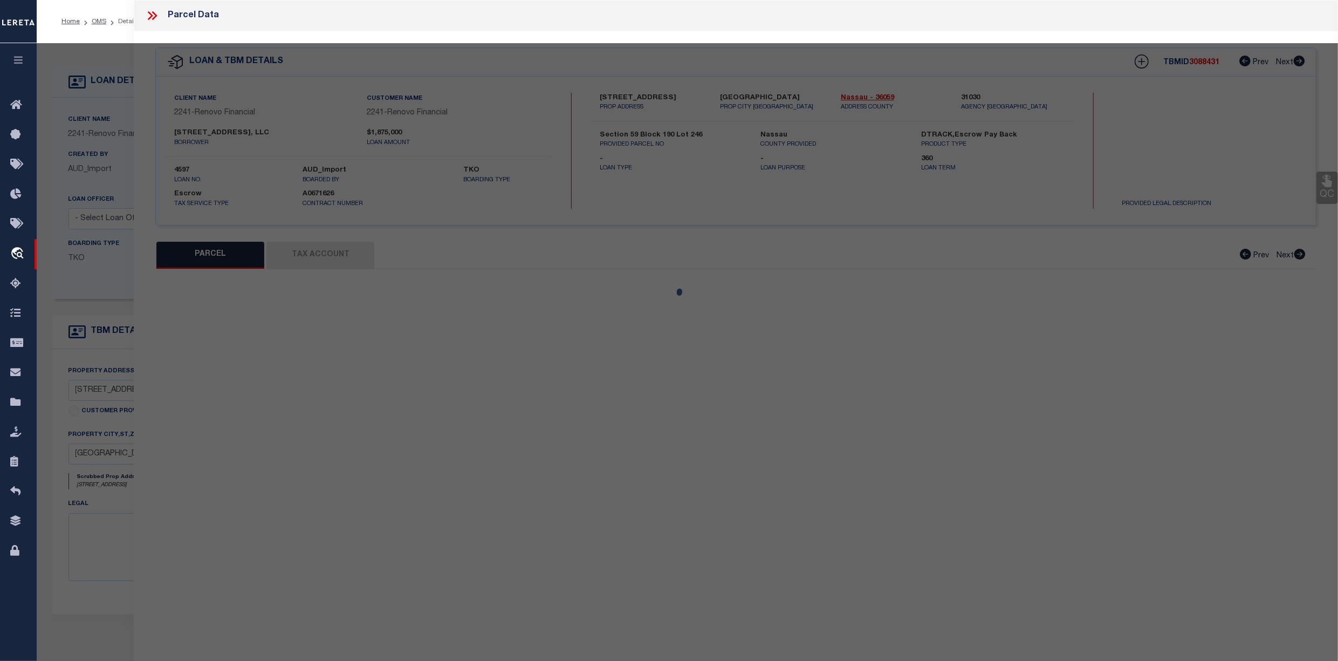
select select "CP"
type input "Town: [GEOGRAPHIC_DATA]"
select select
type input "[STREET_ADDRESS]"
checkbox input "false"
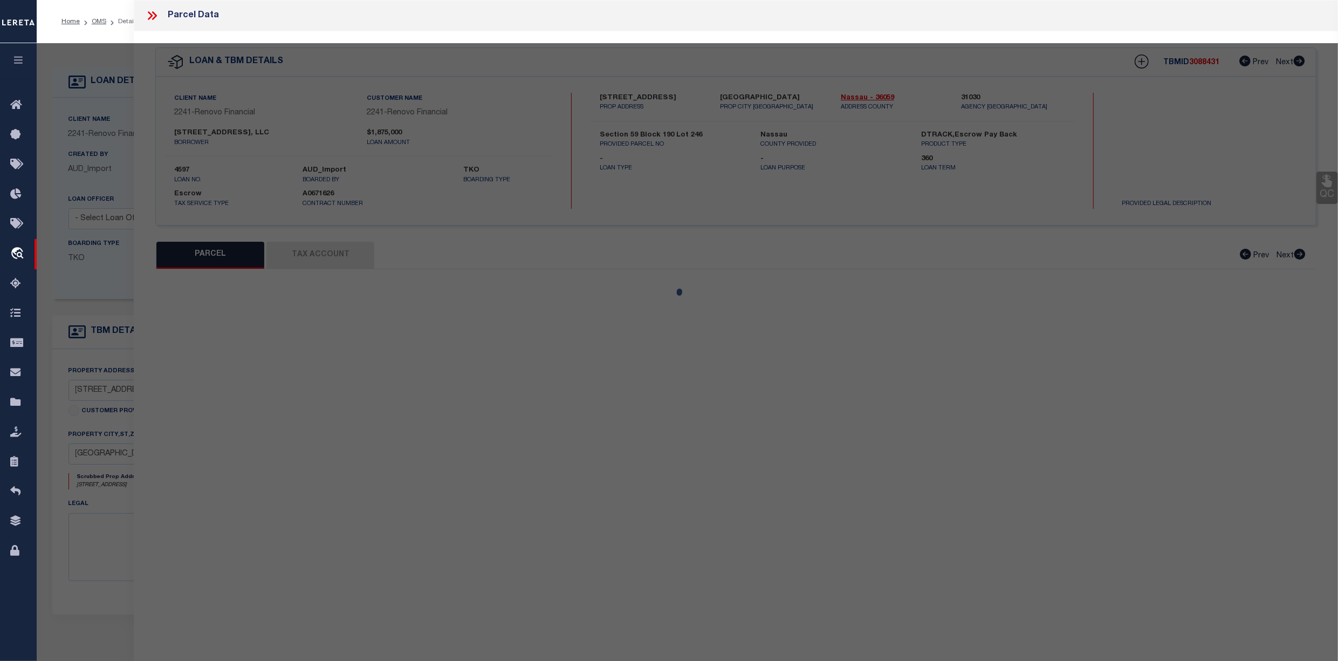
type input "NY"
type textarea "Section: 59Block: 190Lot: 246"
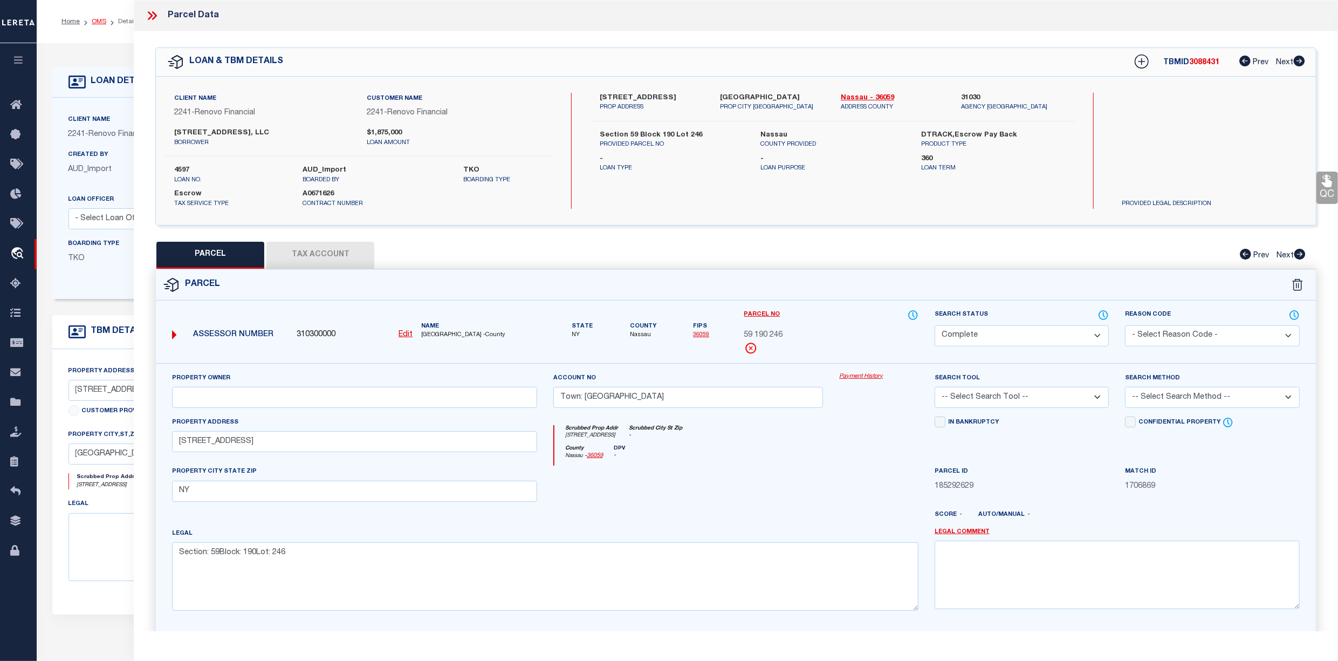
click at [96, 22] on link "OMS" at bounding box center [99, 21] width 15 height 6
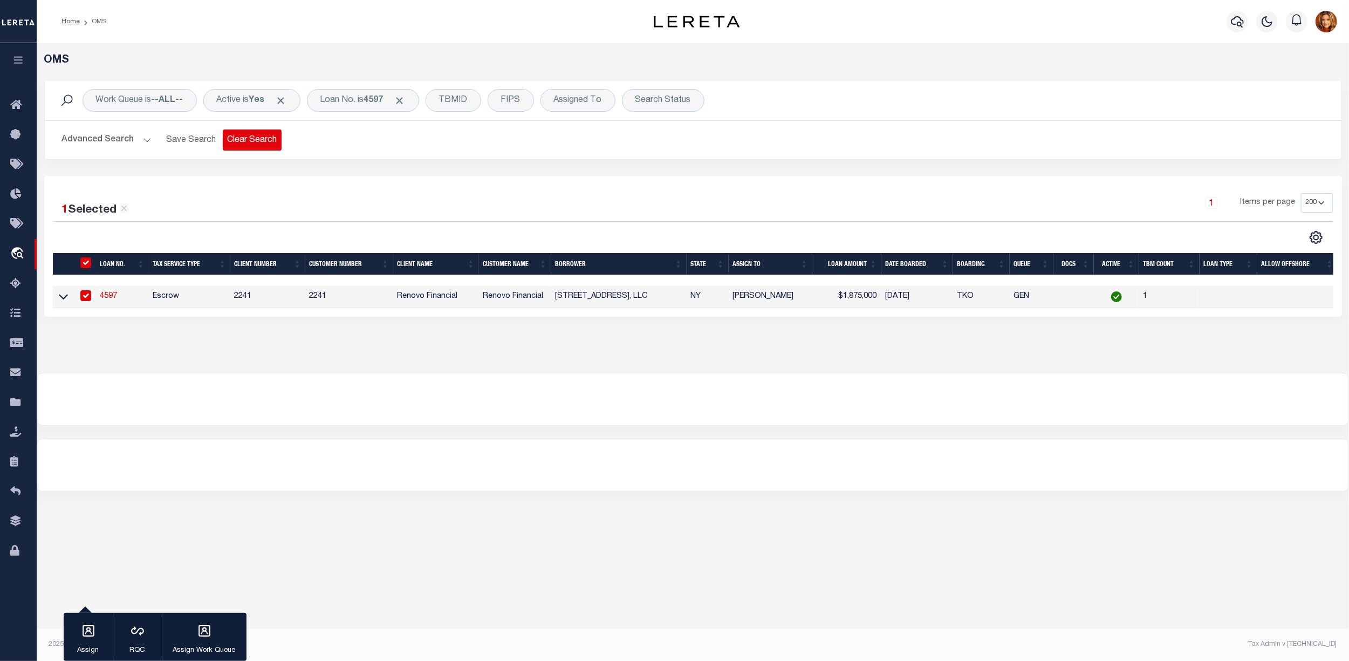
click at [253, 145] on button "Clear Search" at bounding box center [252, 139] width 59 height 21
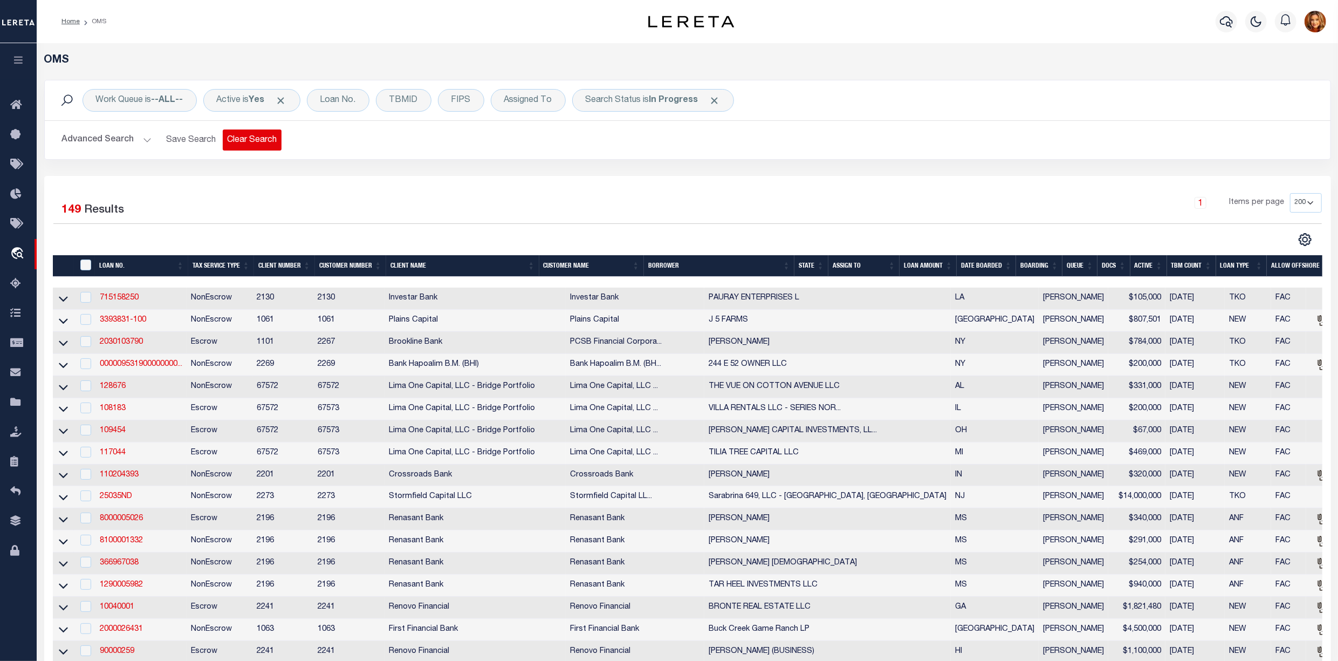
click at [241, 141] on button "Clear Search" at bounding box center [252, 139] width 59 height 21
